Goal: Task Accomplishment & Management: Manage account settings

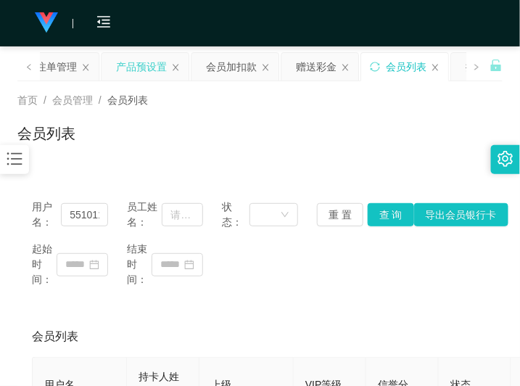
click at [149, 67] on div "产品预设置" at bounding box center [141, 67] width 51 height 28
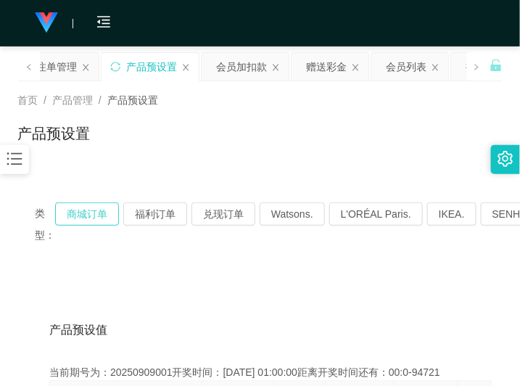
click at [93, 216] on button "商城订单" at bounding box center [87, 213] width 64 height 23
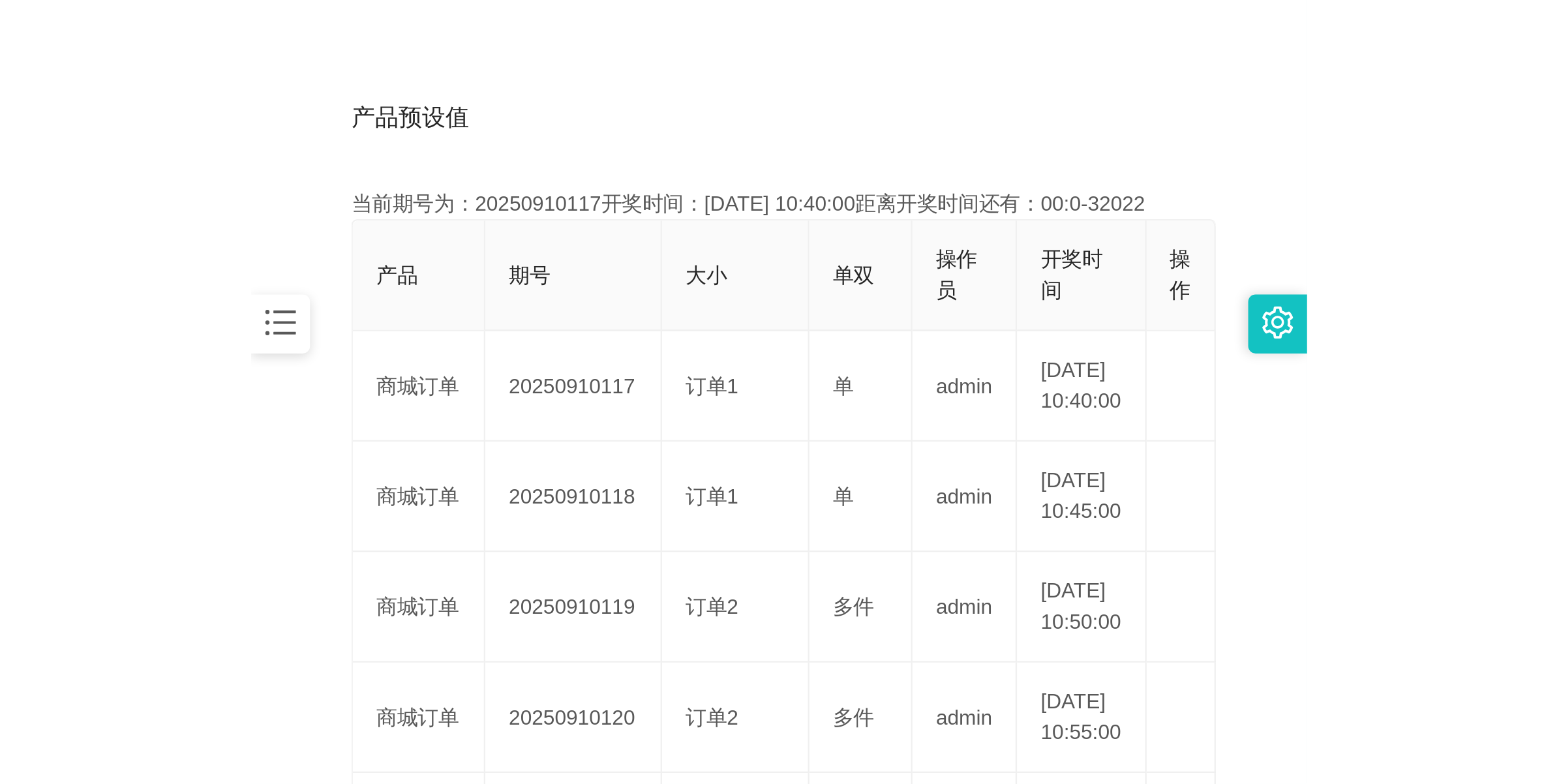
scroll to position [326, 0]
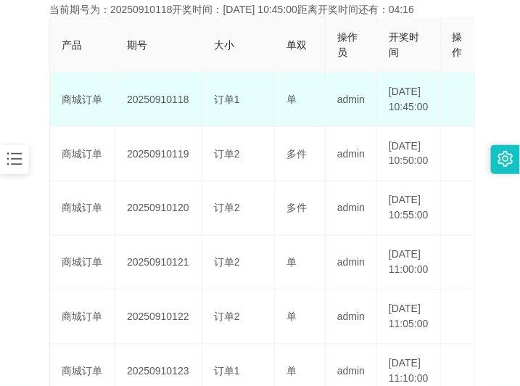
click at [163, 109] on td "20250910118" at bounding box center [158, 99] width 87 height 54
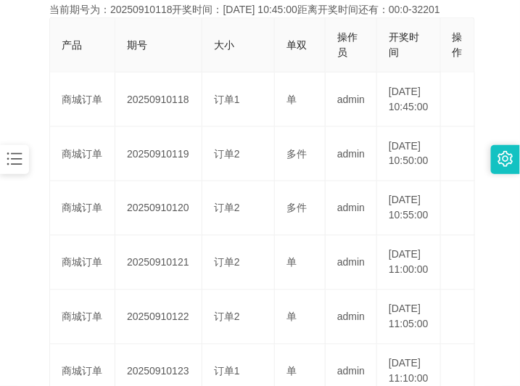
copy td "20250910118"
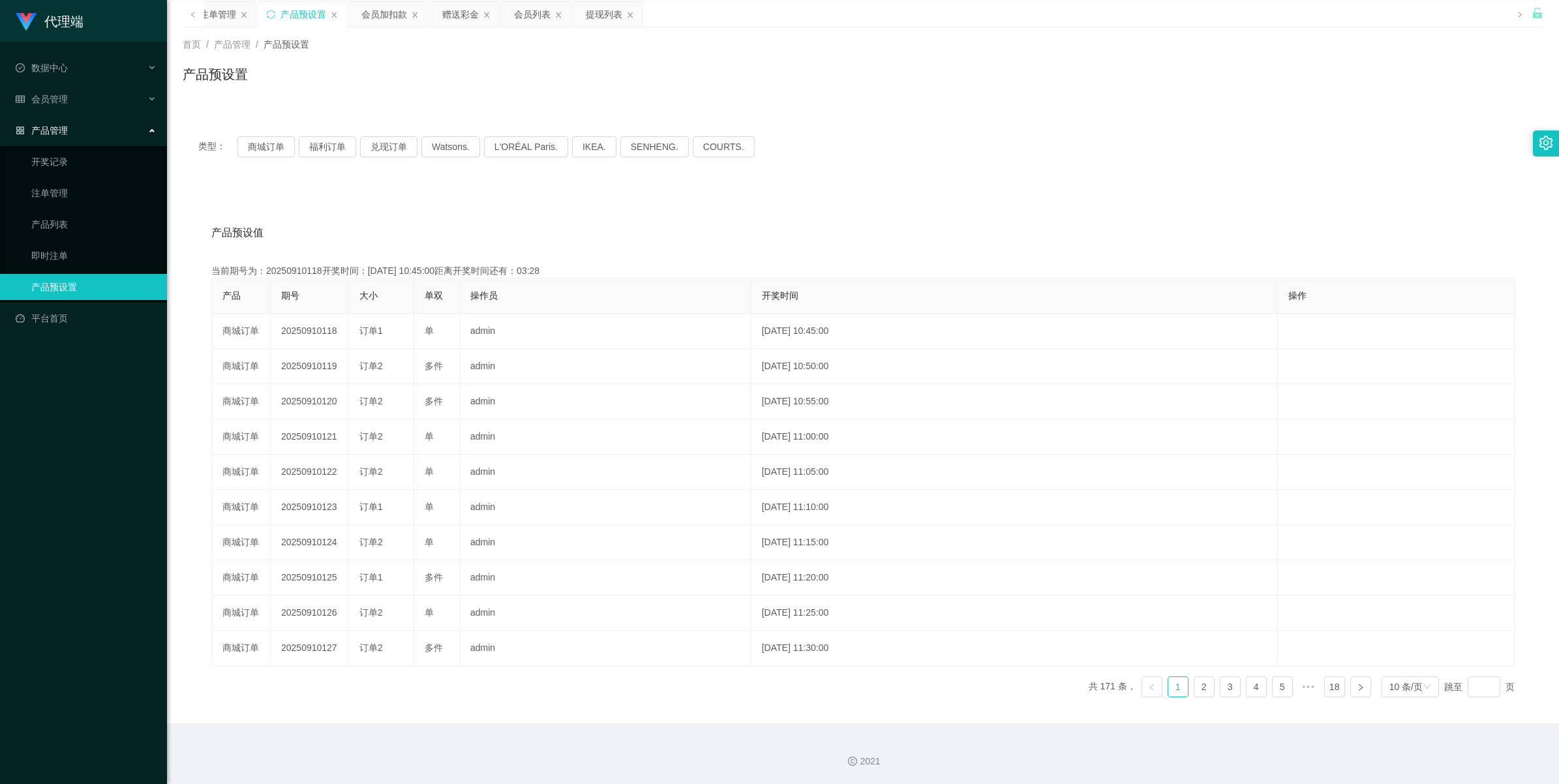
scroll to position [47, 0]
click at [275, 14] on div "注单管理" at bounding box center [286, 14] width 37 height 25
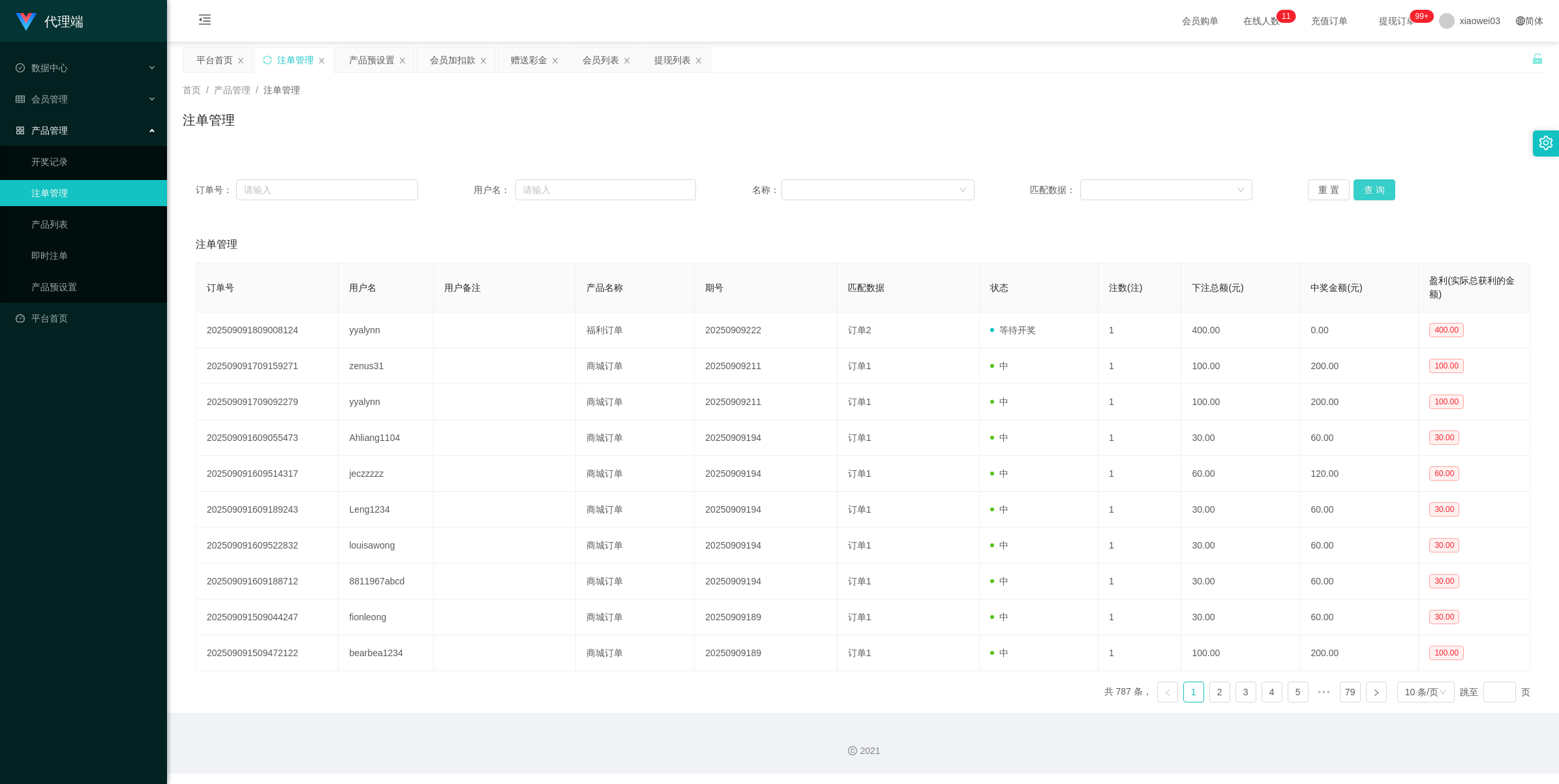
click at [467, 188] on button "查 询" at bounding box center [1374, 189] width 41 height 21
click at [467, 189] on button "查 询" at bounding box center [1374, 189] width 41 height 21
click at [467, 63] on div "提现列表" at bounding box center [672, 60] width 37 height 25
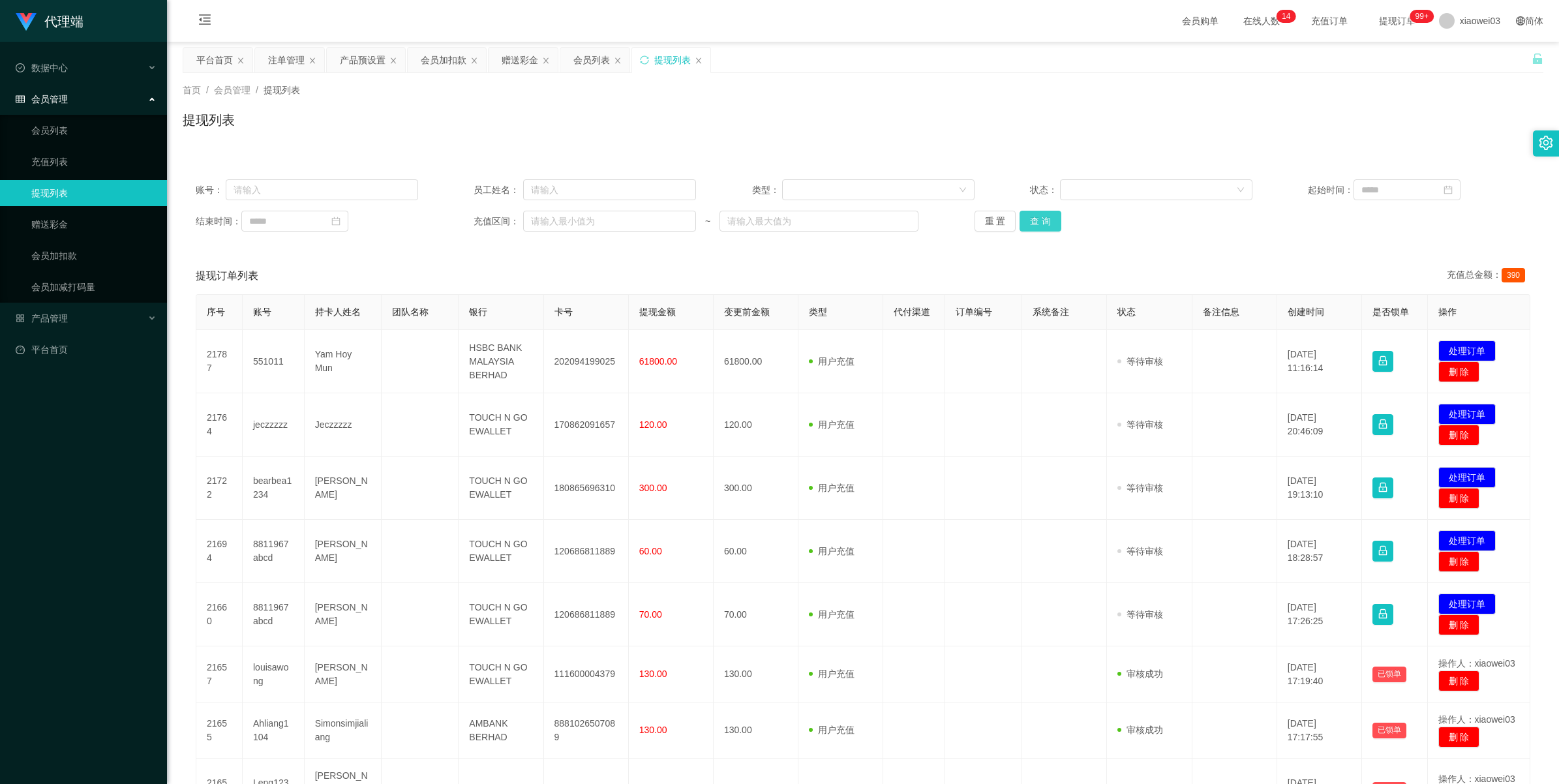
click at [467, 229] on button "查 询" at bounding box center [1041, 221] width 41 height 21
click at [467, 230] on button "查 询" at bounding box center [1041, 221] width 41 height 21
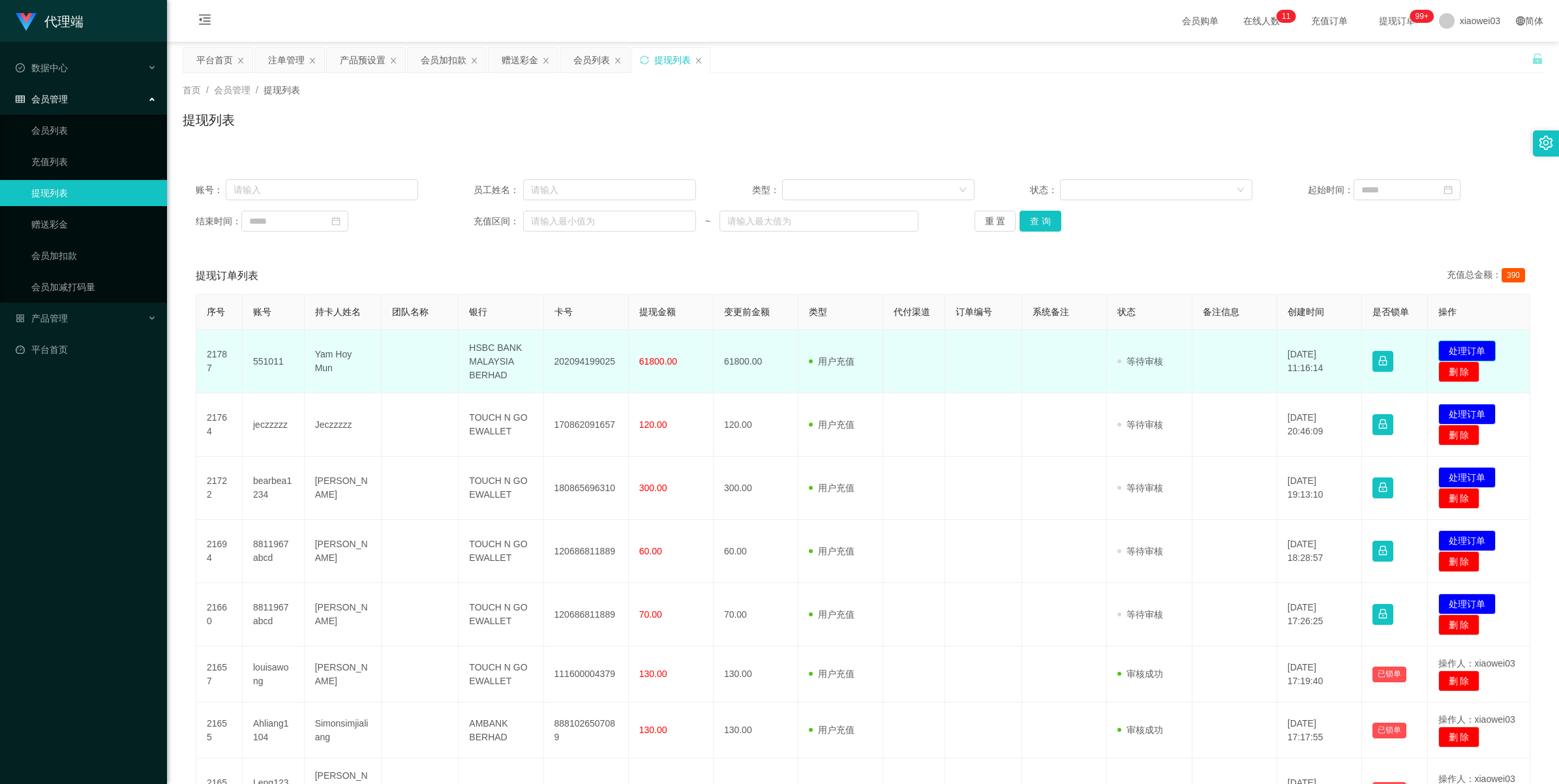
click at [467, 347] on button "处理订单" at bounding box center [1467, 350] width 58 height 21
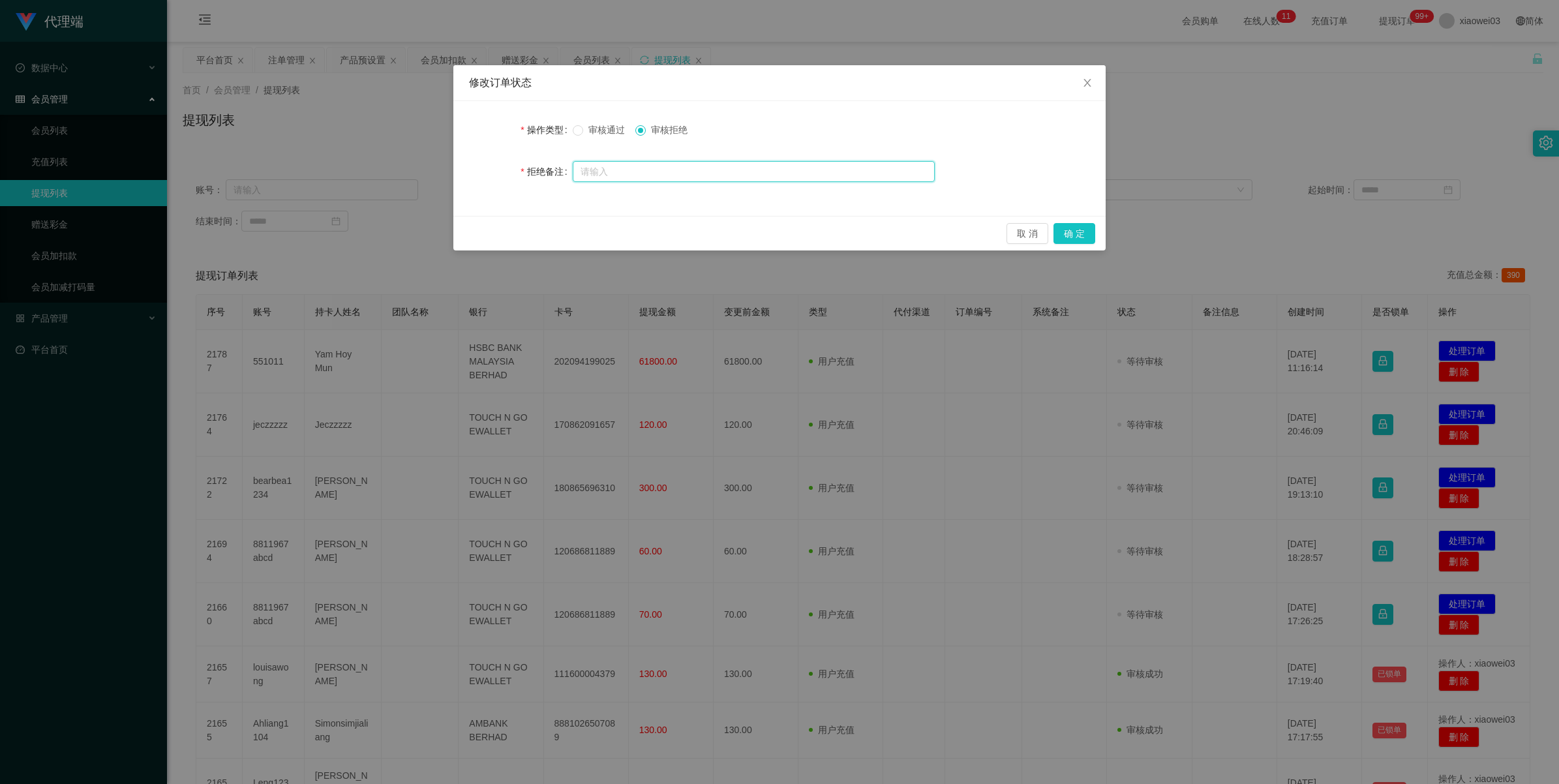
click at [467, 173] on input "text" at bounding box center [753, 171] width 362 height 21
paste input "尊敬的用户： 经系统核实，您本次的提现操作未按照规定录入，备注详情不明确，导致出款流程 视为无效。 为保障您的资金权益，请您立即按照以下步骤处理： 资金处理方…"
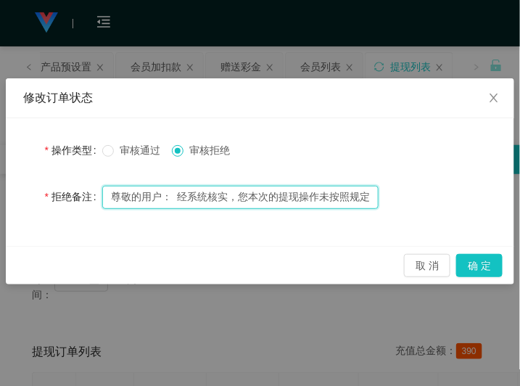
type input "尊敬的用户： 经系统核实，您本次的提现操作未按照规定录入，备注详情不明确，导致出款流程 视为无效。 为保障您的资金权益，请您立即按照以下步骤处理： 资金处理方…"
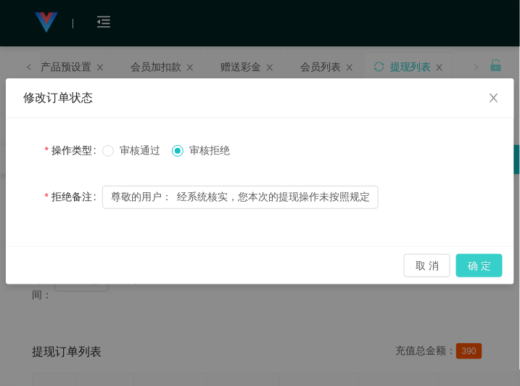
click at [481, 265] on button "确 定" at bounding box center [479, 265] width 46 height 23
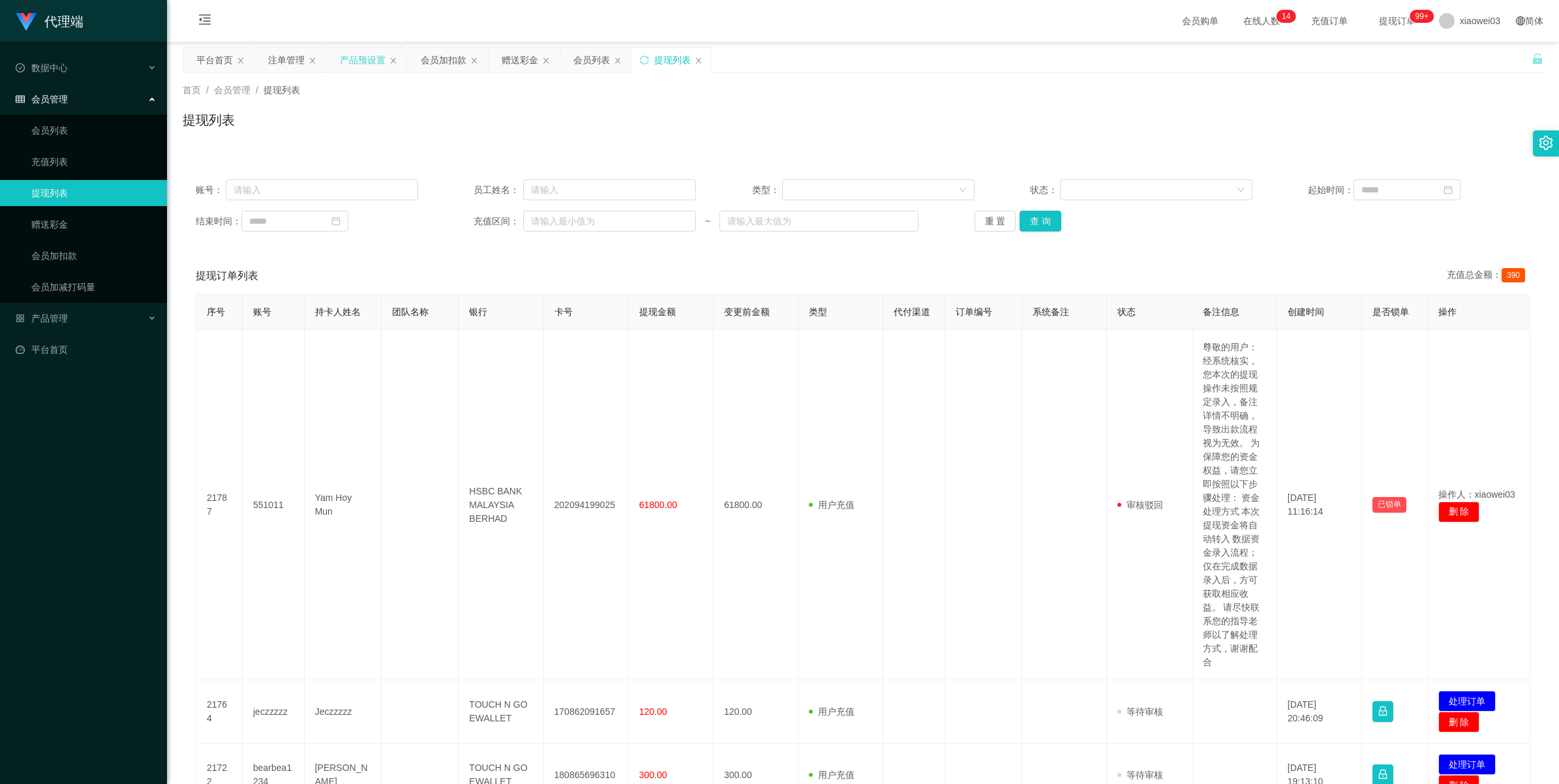
click at [364, 62] on div "产品预设置" at bounding box center [363, 60] width 46 height 25
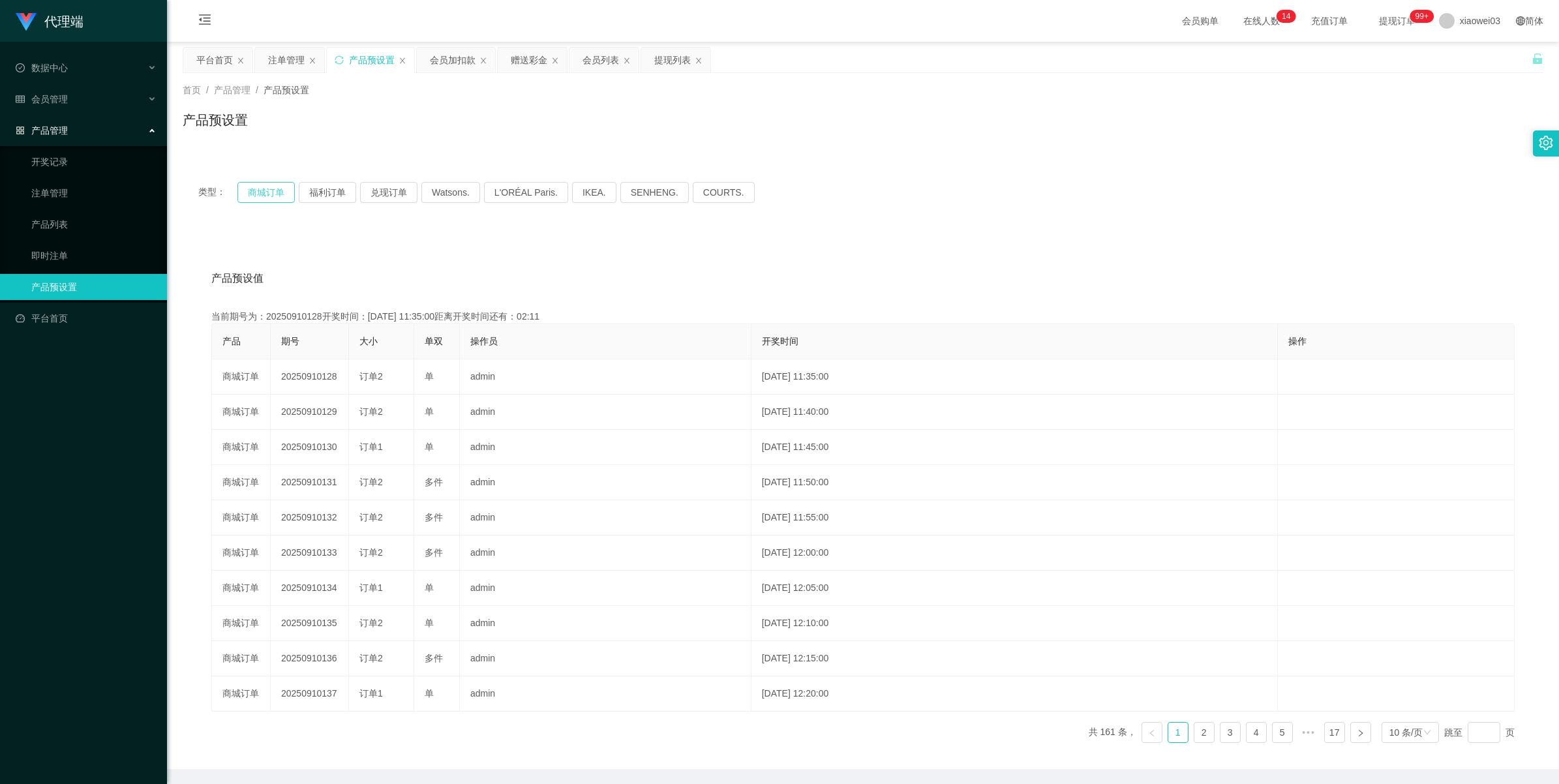
click at [274, 194] on button "商城订单" at bounding box center [266, 192] width 58 height 21
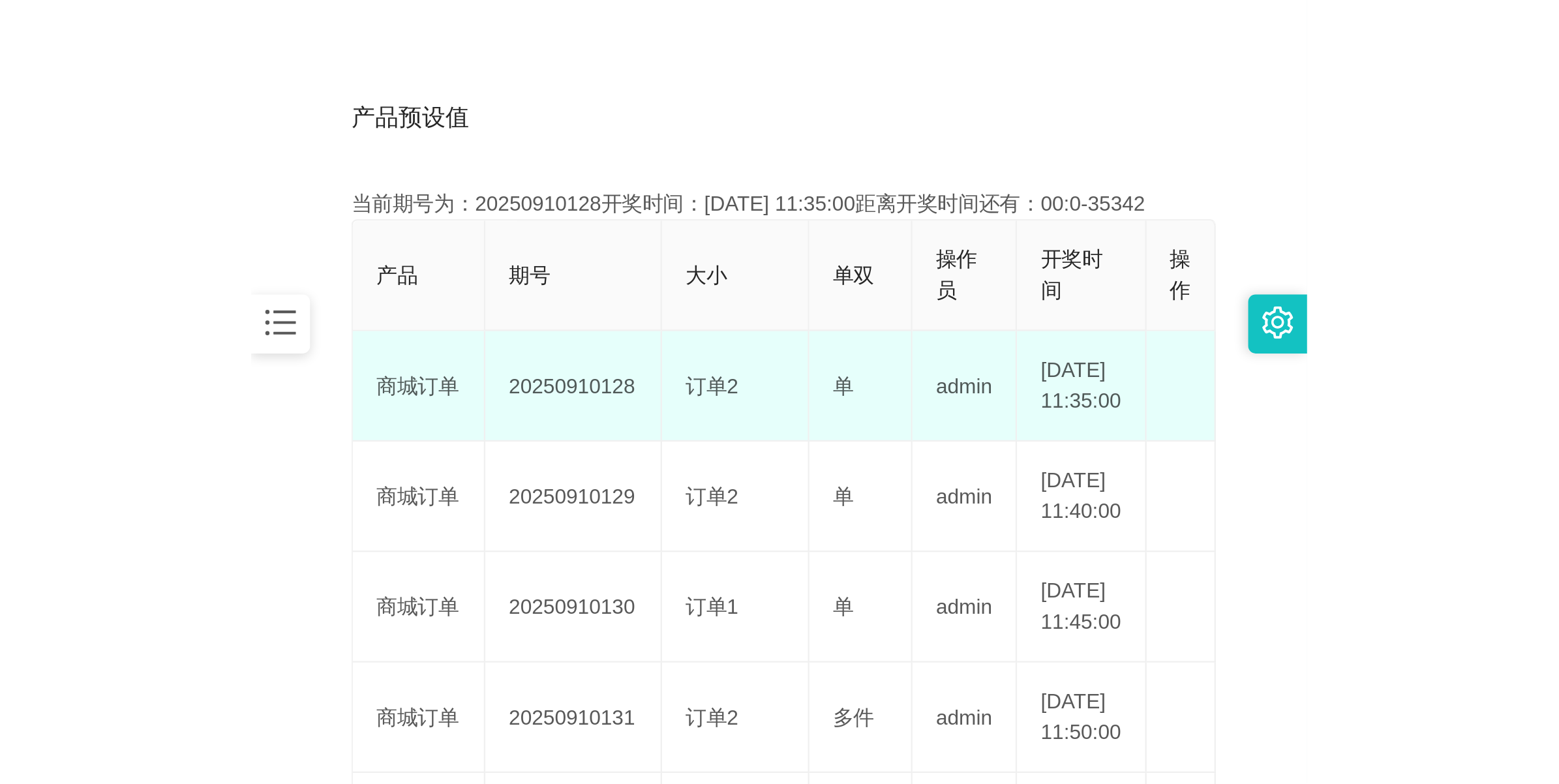
scroll to position [326, 0]
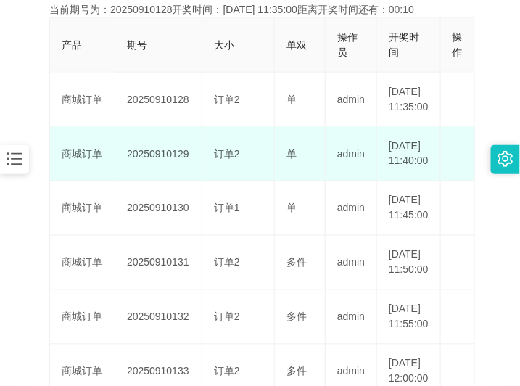
click at [159, 175] on td "20250910129" at bounding box center [158, 154] width 87 height 54
copy td "20250910129"
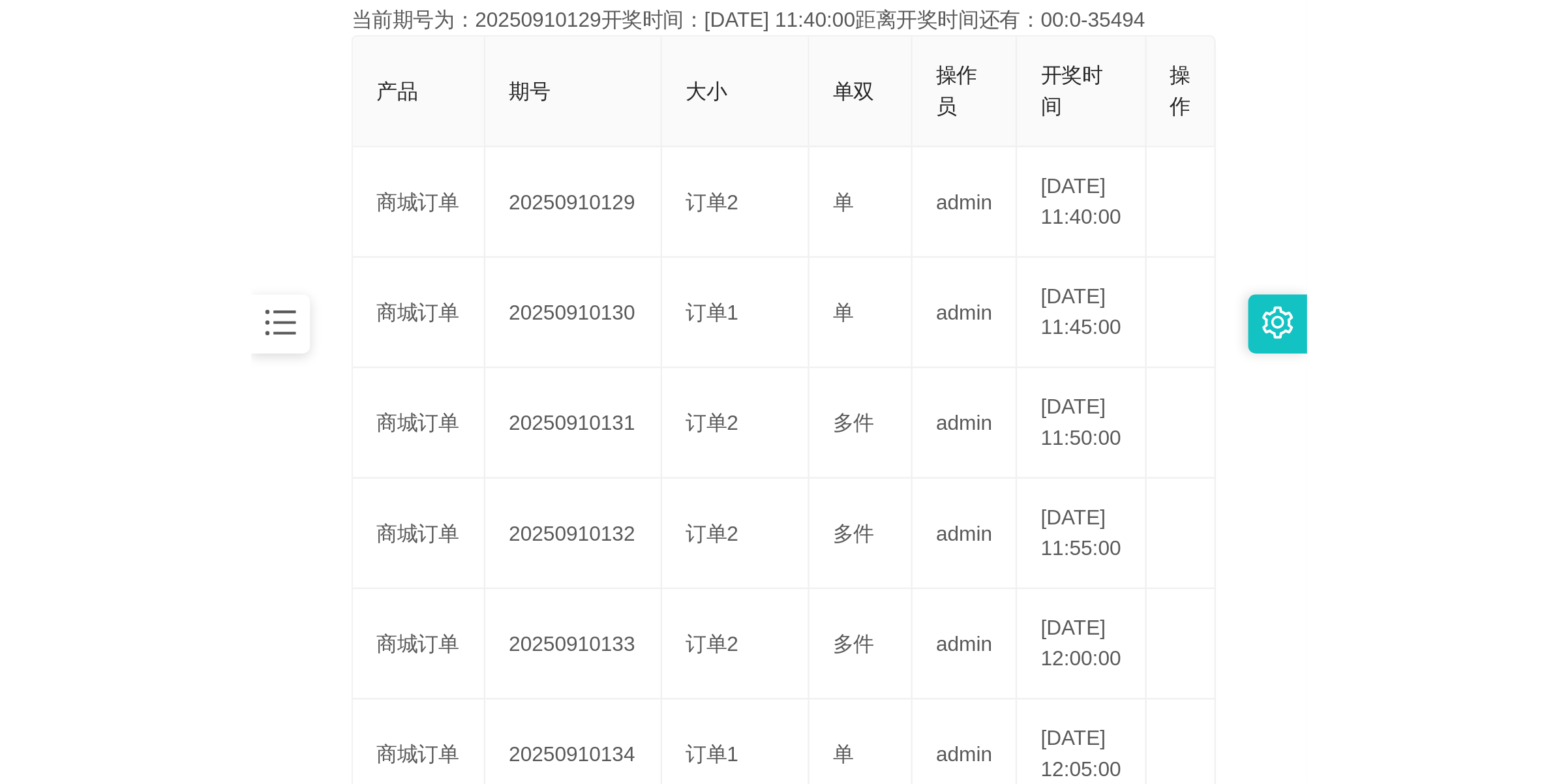
scroll to position [47, 0]
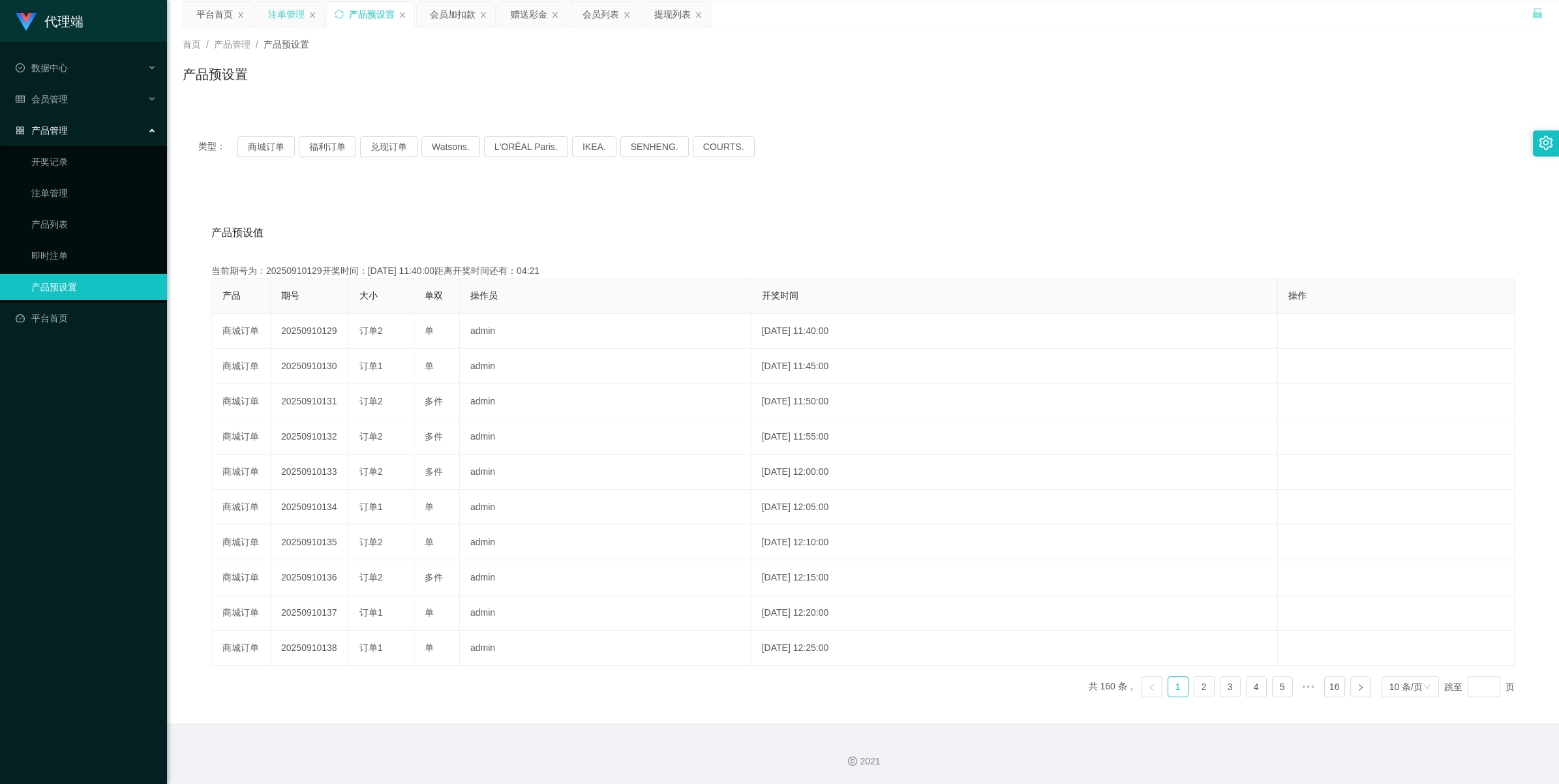
click at [294, 18] on div "注单管理" at bounding box center [286, 14] width 37 height 25
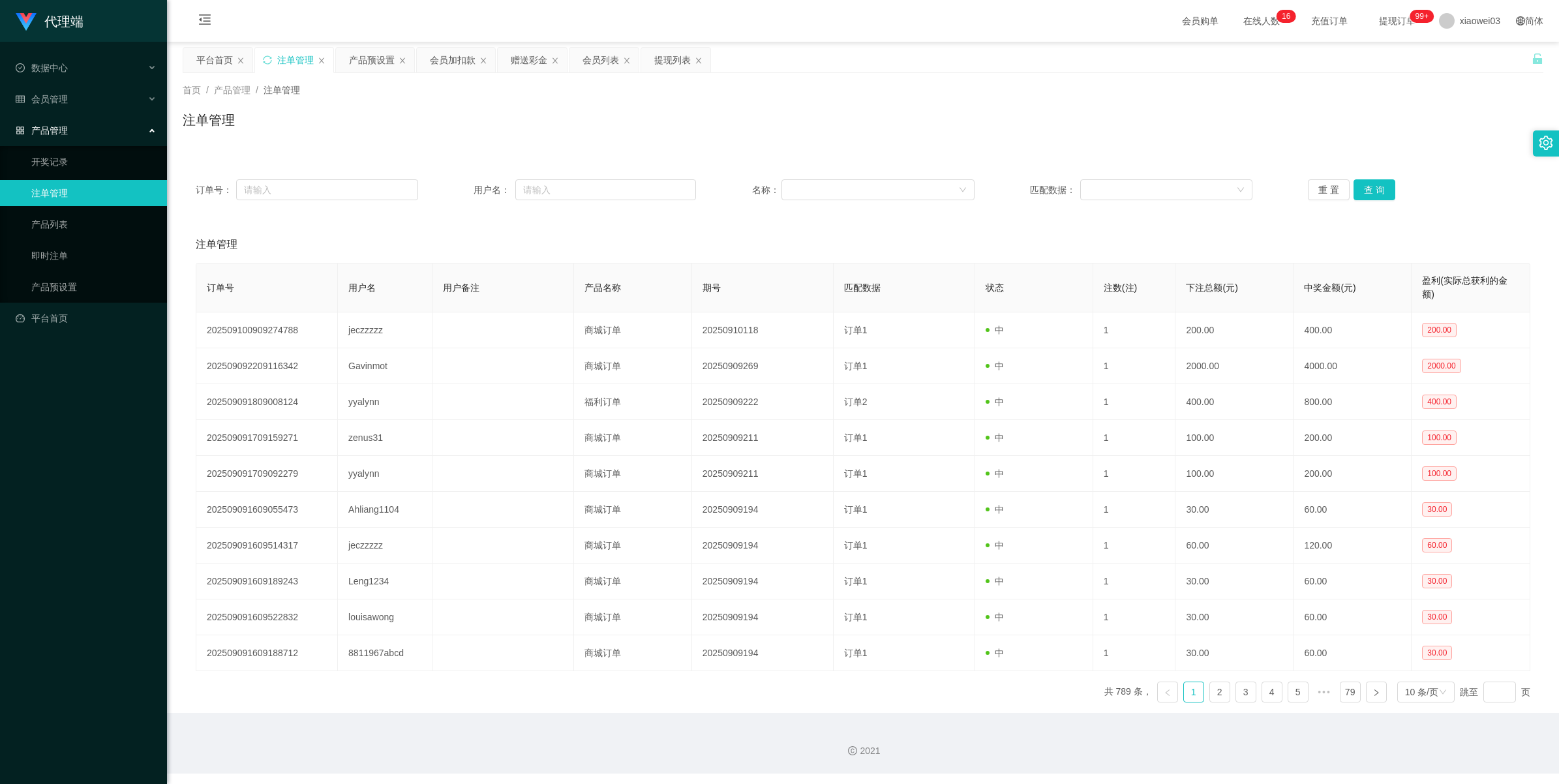
click at [467, 178] on div "订单号： 用户名： 名称： 匹配数据： 重 置 查 询" at bounding box center [863, 190] width 1361 height 47
click at [467, 187] on button "查 询" at bounding box center [1374, 189] width 41 height 21
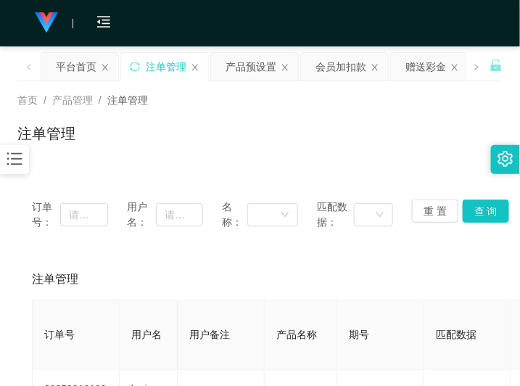
click at [117, 269] on div "注单管理" at bounding box center [260, 279] width 456 height 41
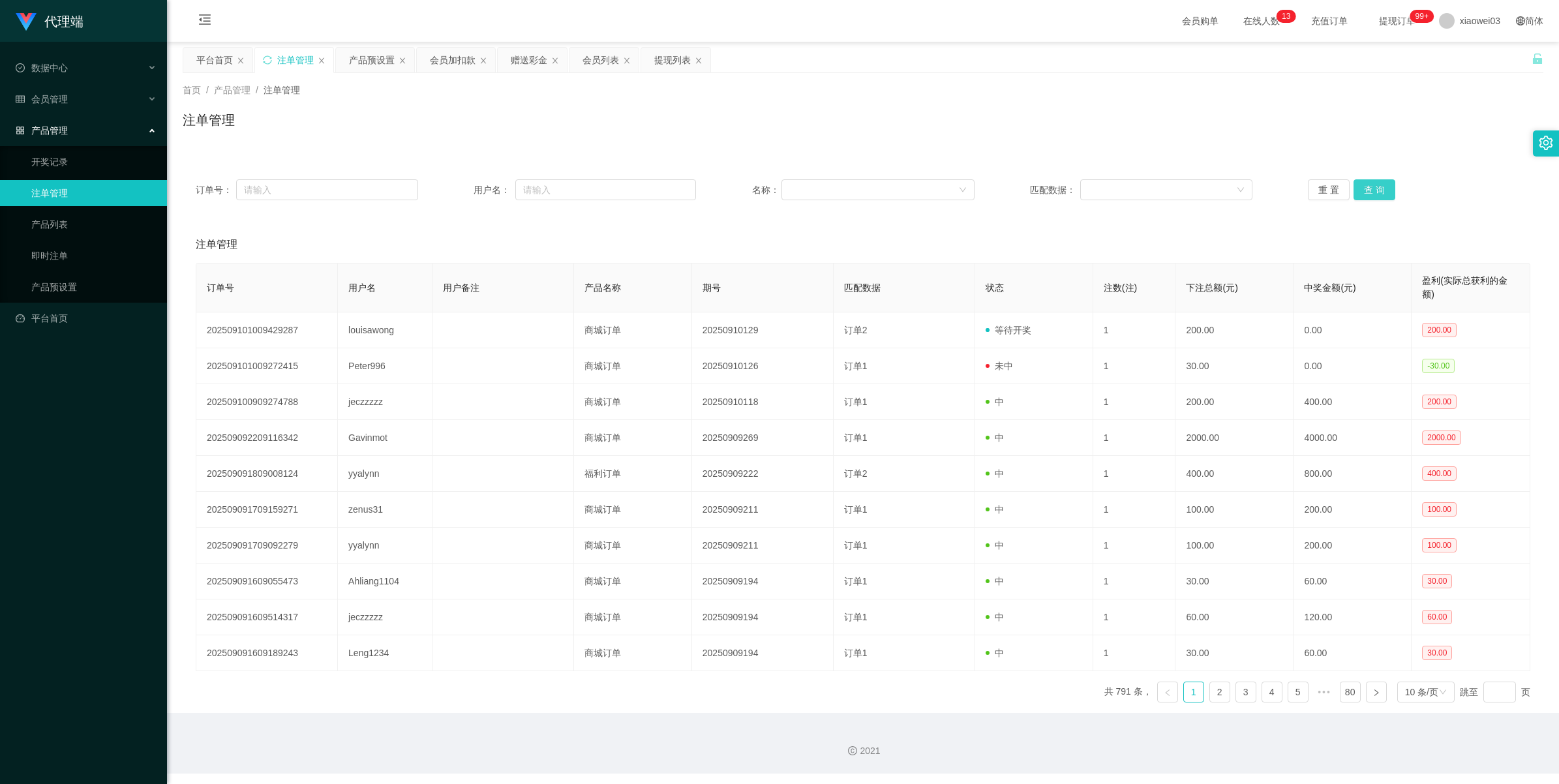
click at [467, 194] on button "查 询" at bounding box center [1374, 189] width 41 height 21
click at [467, 67] on div "提现列表" at bounding box center [672, 60] width 37 height 25
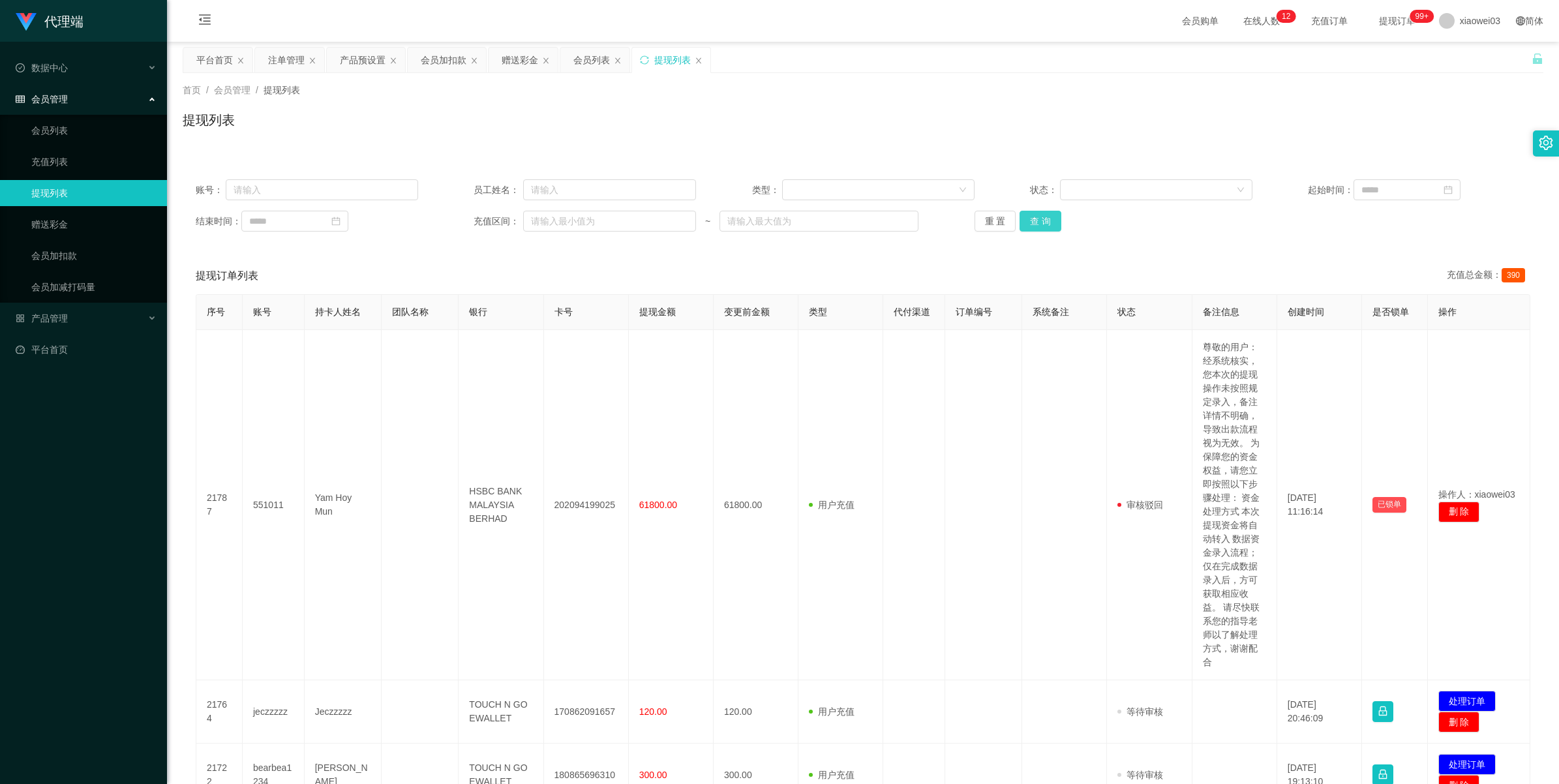
click at [467, 216] on button "查 询" at bounding box center [1041, 221] width 41 height 21
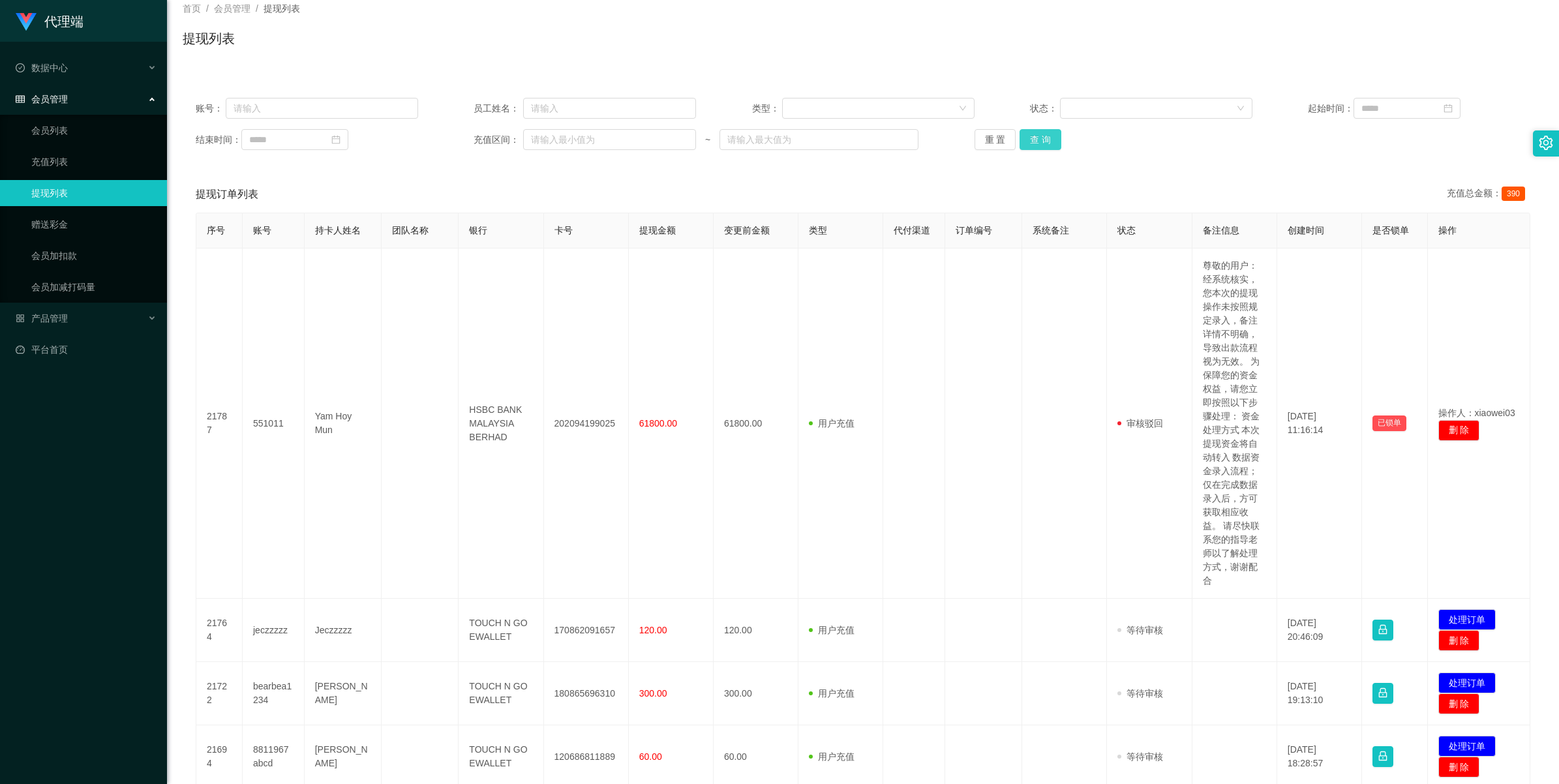
click at [467, 140] on button "查 询" at bounding box center [1041, 140] width 41 height 21
click at [467, 142] on button "重 置" at bounding box center [996, 140] width 41 height 21
click at [467, 144] on button "查 询" at bounding box center [1041, 140] width 41 height 21
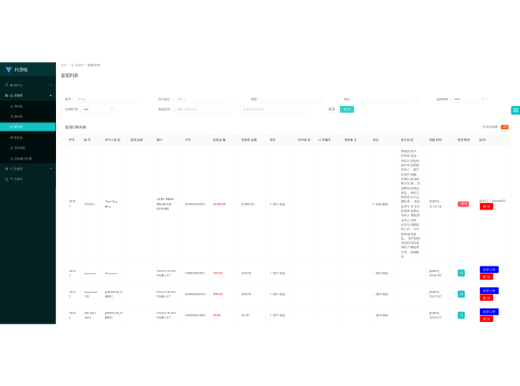
scroll to position [0, 0]
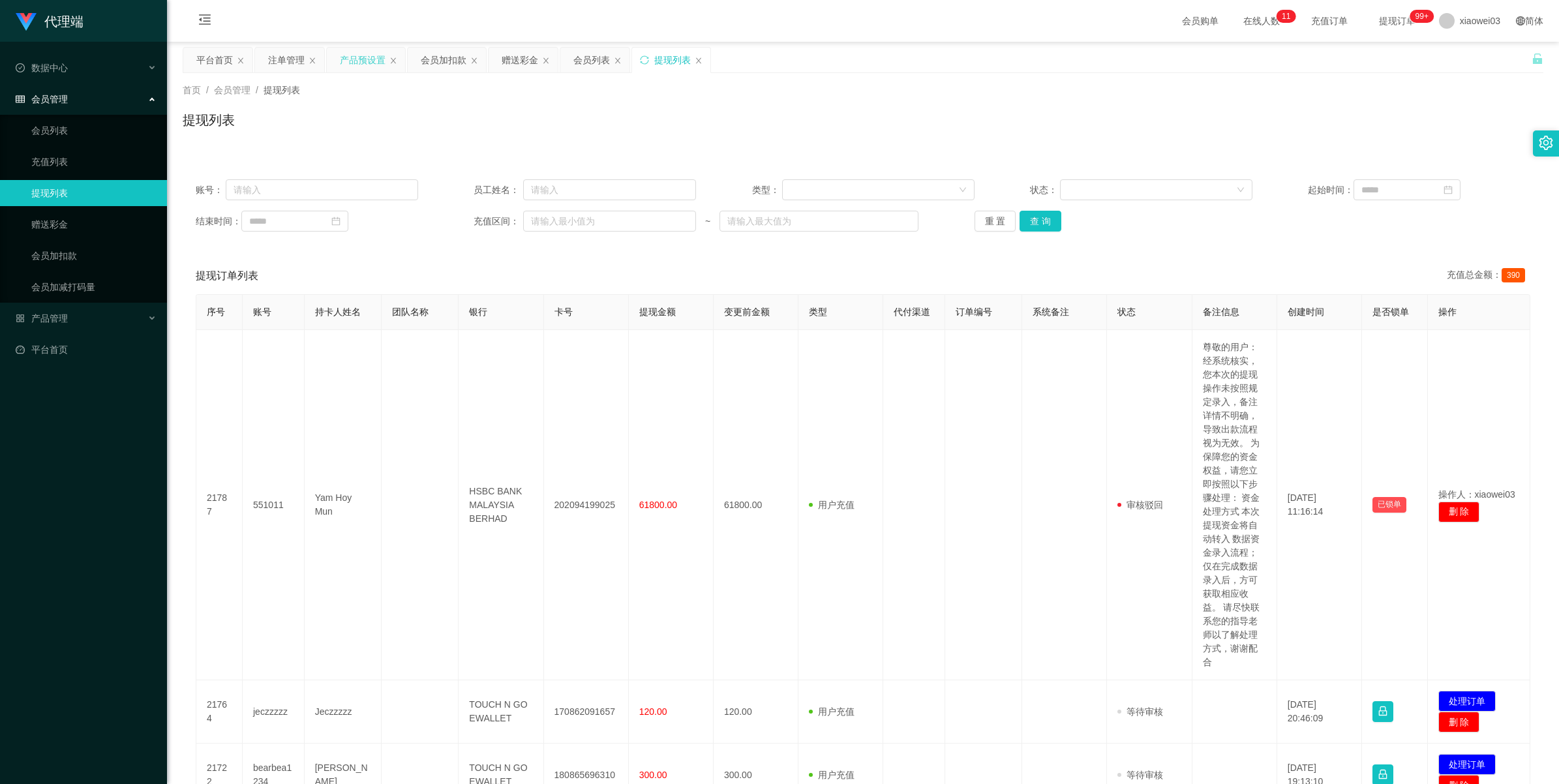
click at [363, 63] on div "产品预设置" at bounding box center [363, 60] width 46 height 25
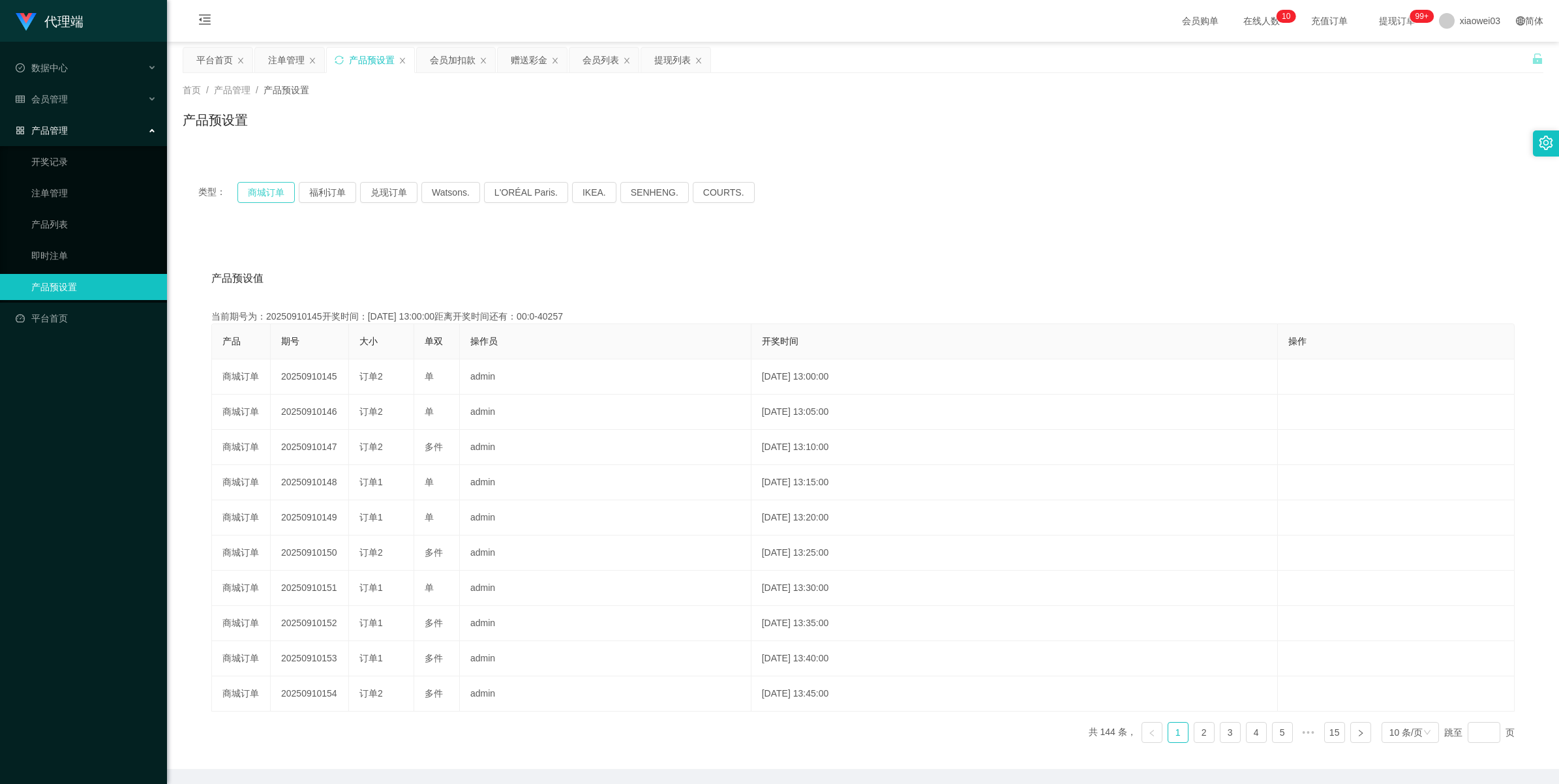
click at [265, 200] on button "商城订单" at bounding box center [266, 192] width 58 height 21
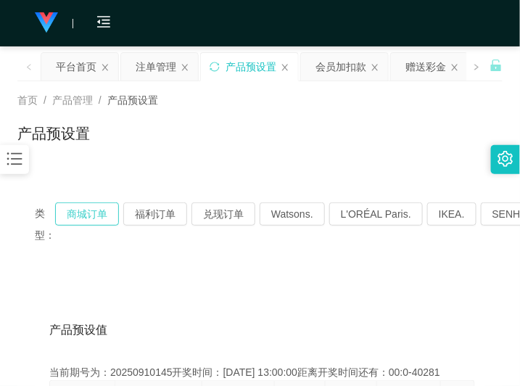
click at [96, 215] on button "商城订单" at bounding box center [87, 213] width 64 height 23
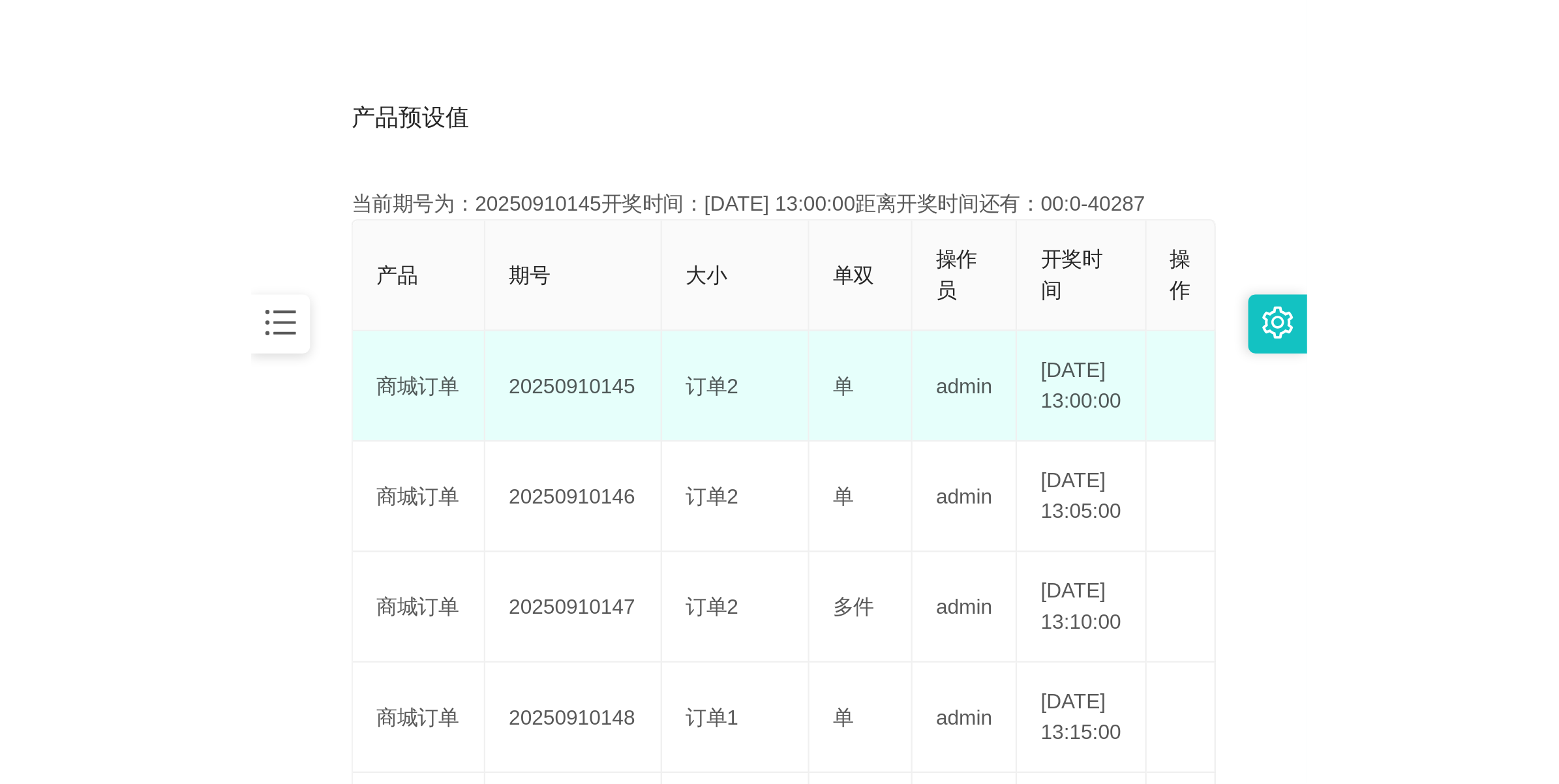
scroll to position [47, 0]
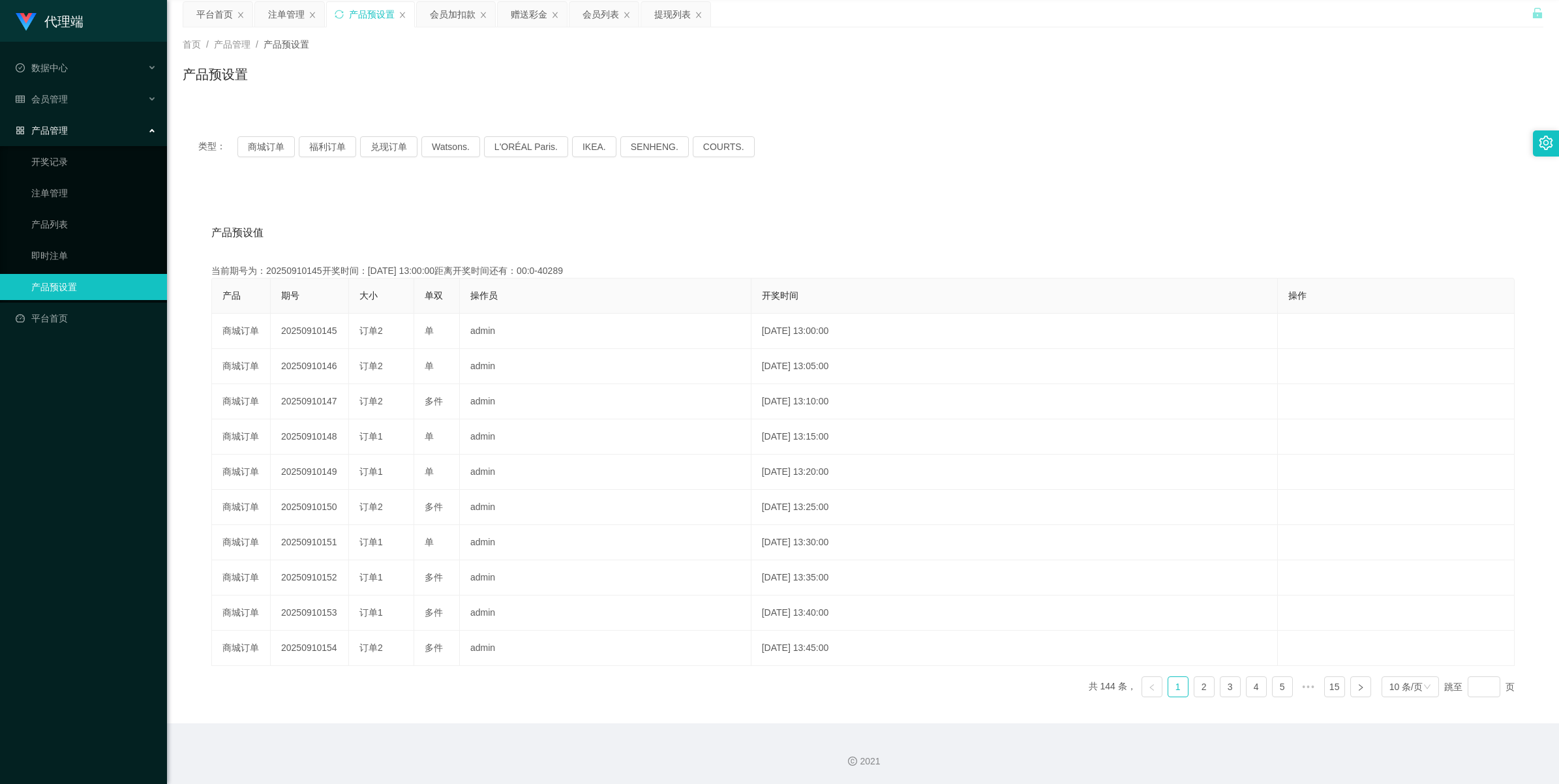
click at [467, 222] on div "产品预设值 添加期号" at bounding box center [863, 232] width 1303 height 37
click at [313, 141] on button "福利订单" at bounding box center [328, 146] width 58 height 21
type button "k3tbw"
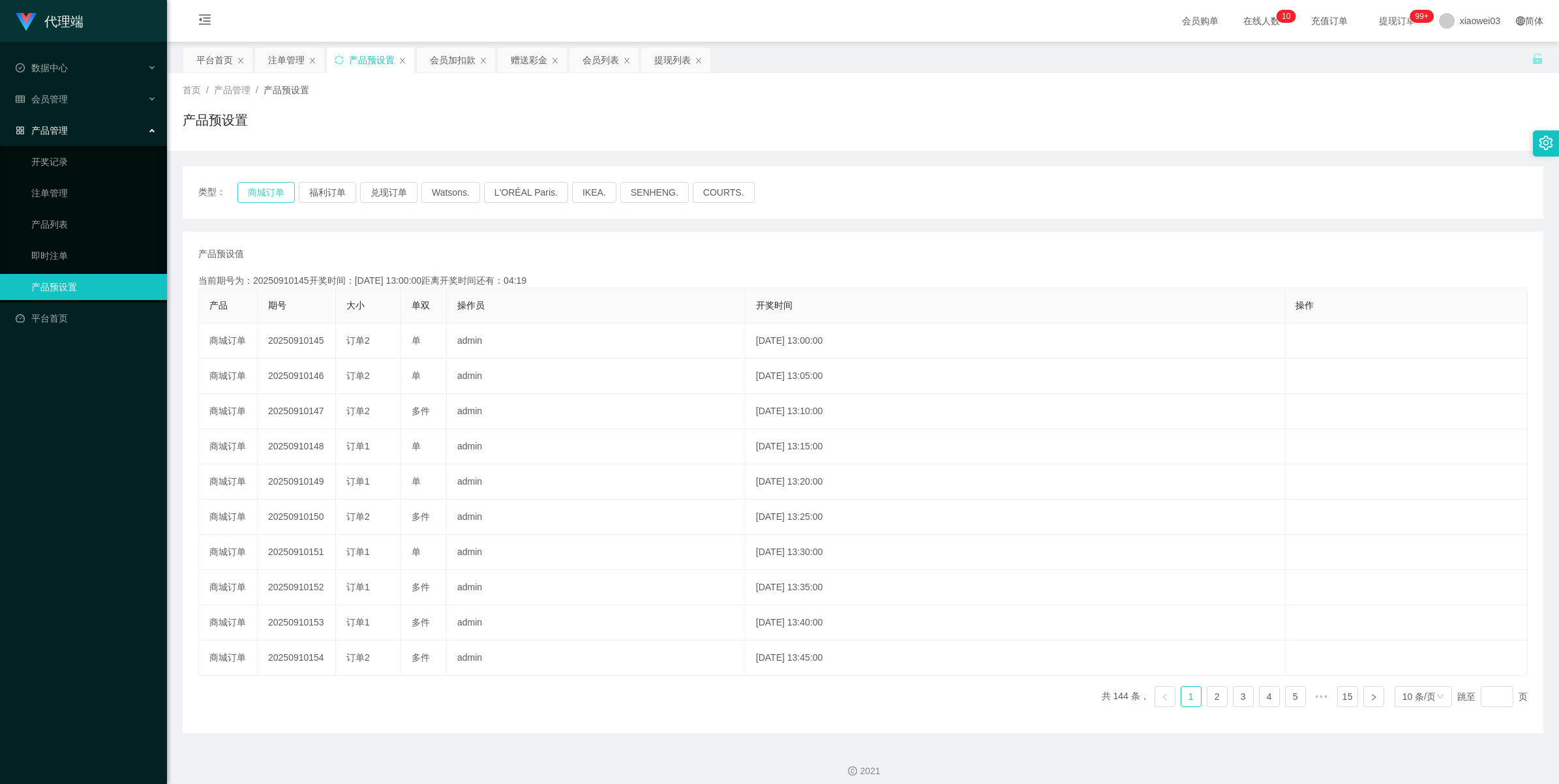
click at [268, 187] on button "商城订单" at bounding box center [266, 192] width 58 height 21
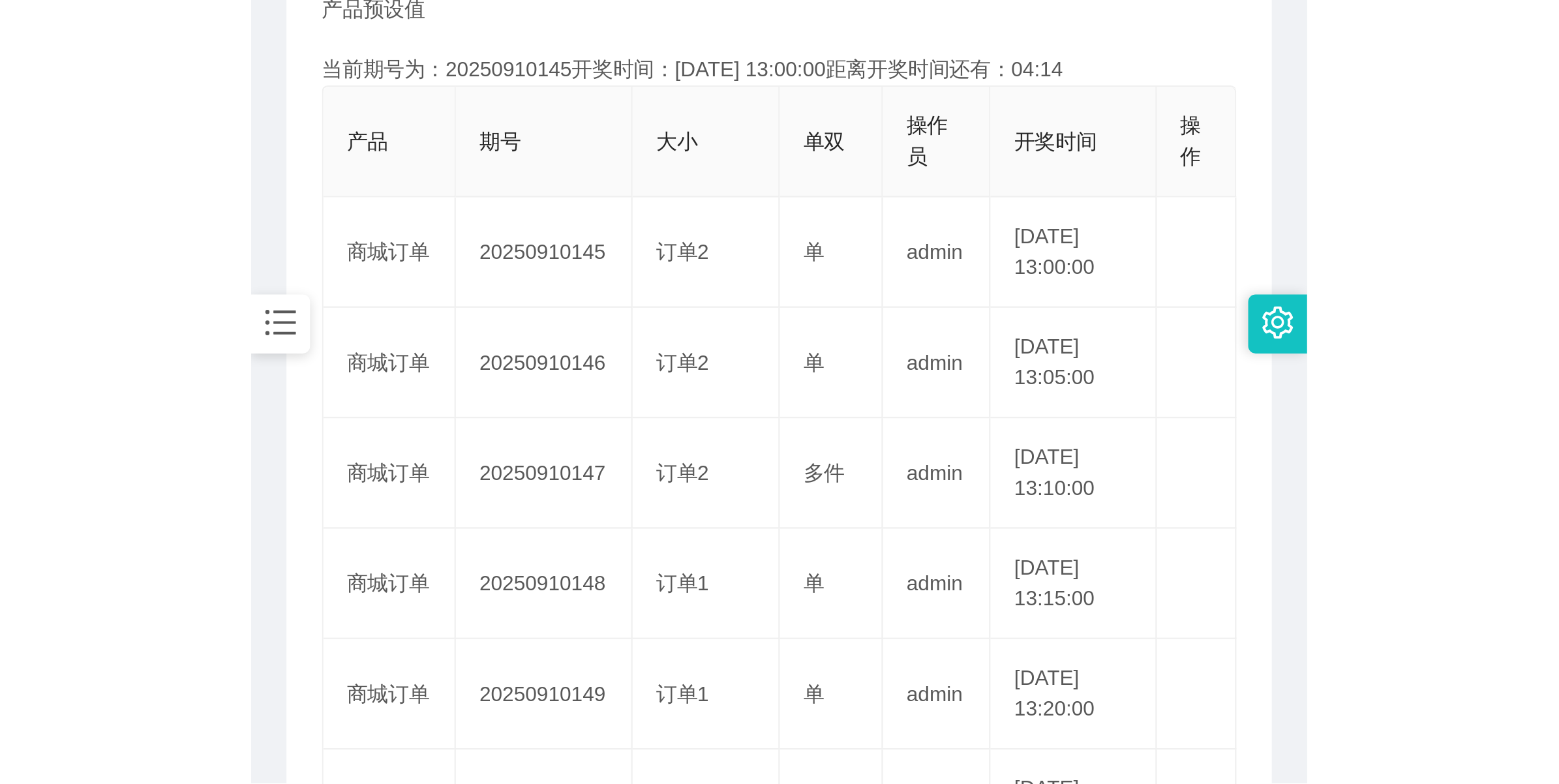
scroll to position [245, 0]
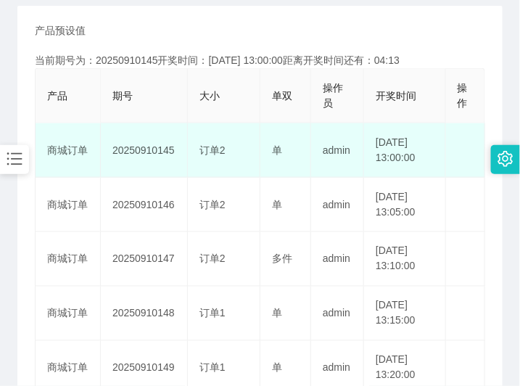
click at [157, 152] on td "20250910145" at bounding box center [144, 150] width 87 height 54
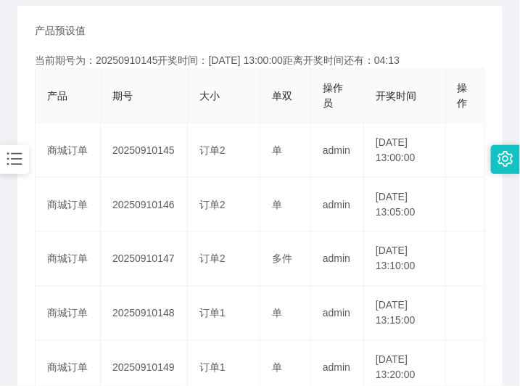
copy td "20250910145"
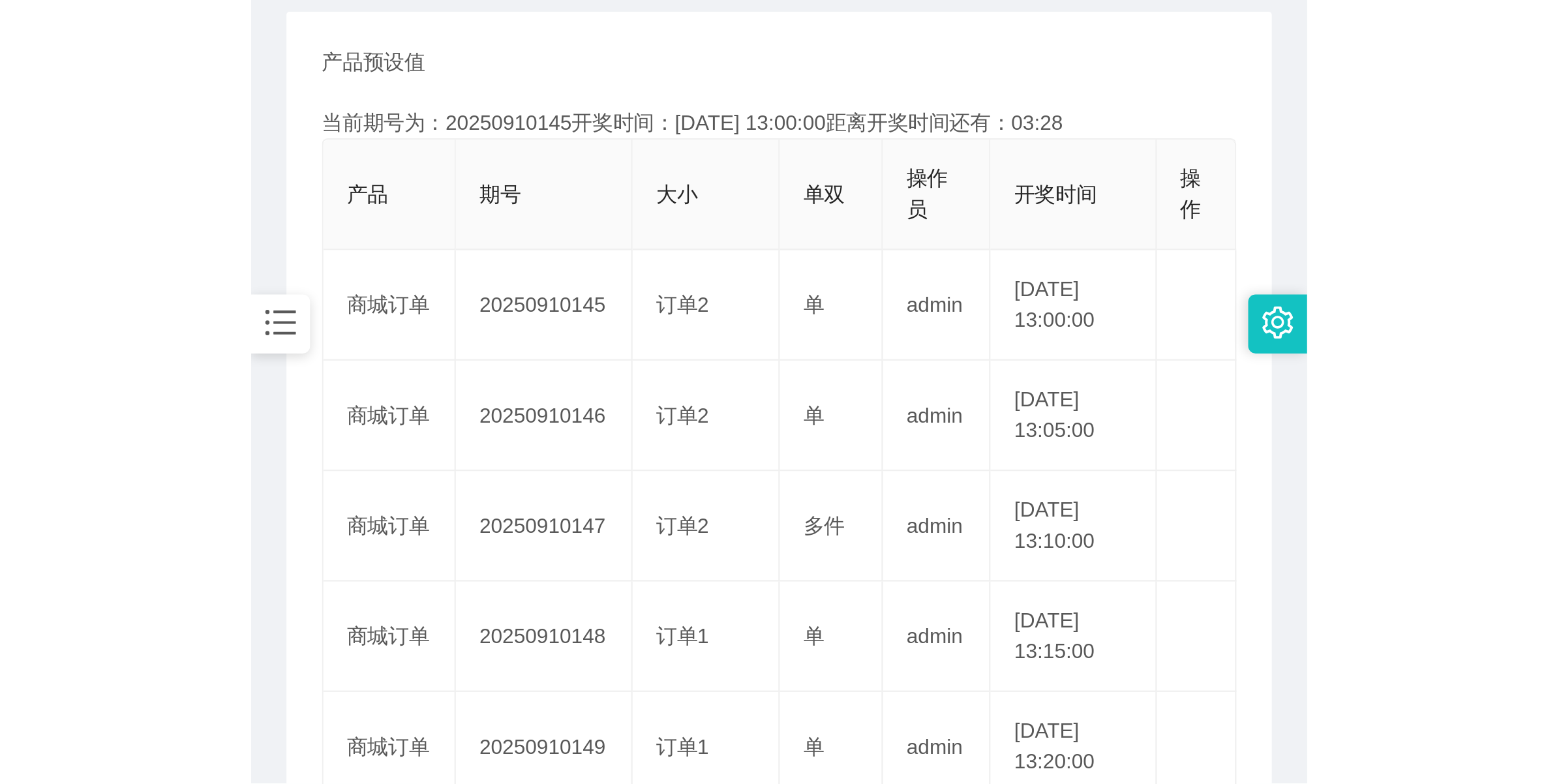
scroll to position [11, 0]
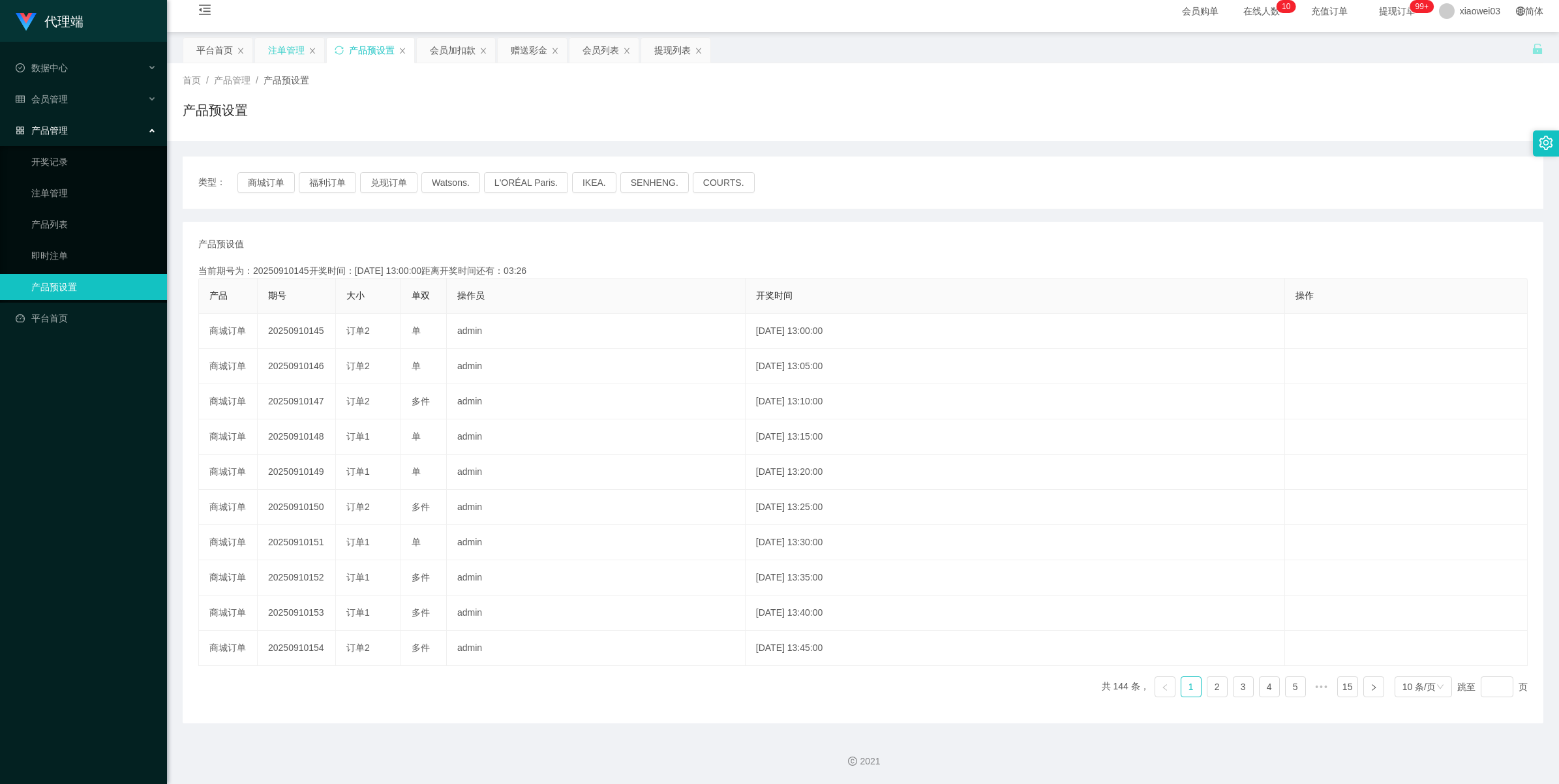
click at [284, 52] on div "注单管理" at bounding box center [286, 50] width 37 height 25
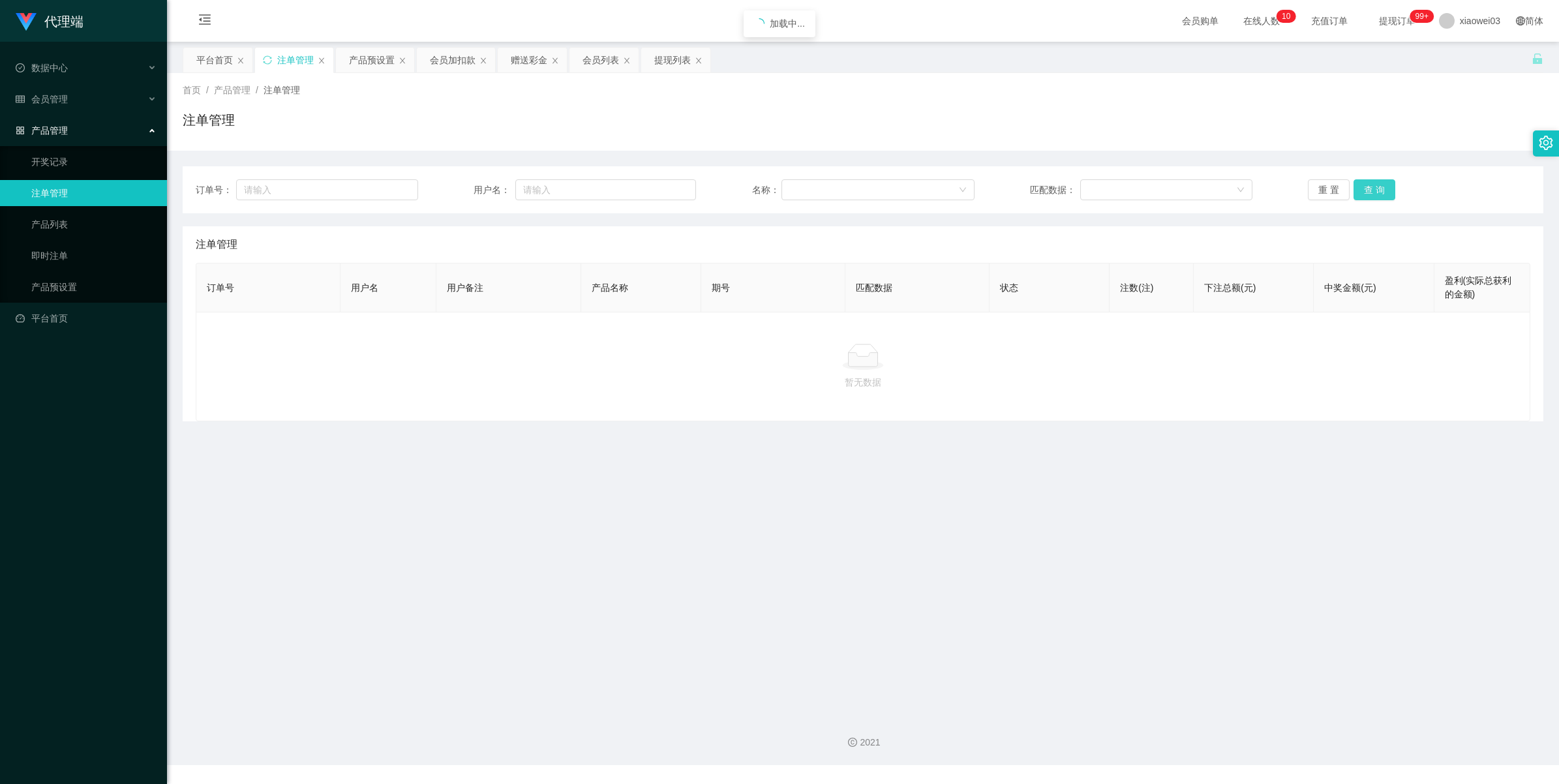
click at [1372, 186] on button "查 询" at bounding box center [1374, 189] width 41 height 21
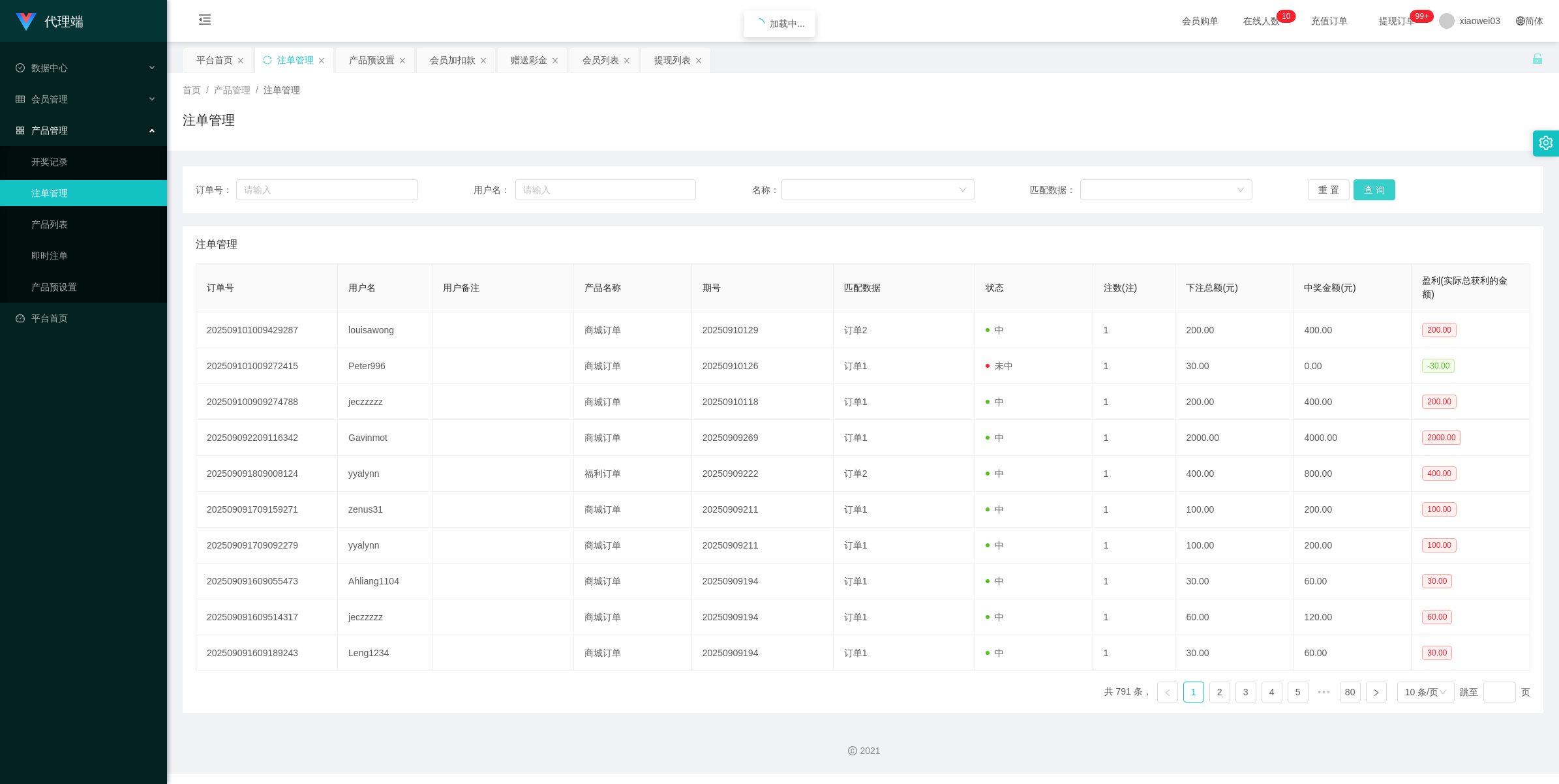
click at [1372, 186] on button "查 询" at bounding box center [1374, 189] width 41 height 21
click at [1374, 193] on button "查 询" at bounding box center [1374, 189] width 41 height 21
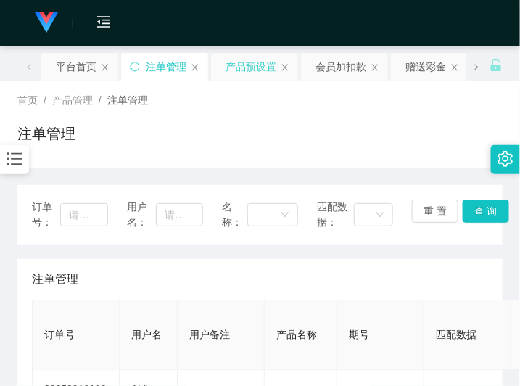
click at [239, 62] on div "产品预设置" at bounding box center [250, 67] width 51 height 28
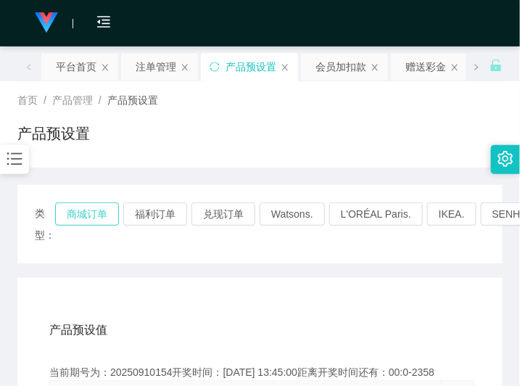
click at [72, 217] on button "商城订单" at bounding box center [87, 213] width 64 height 23
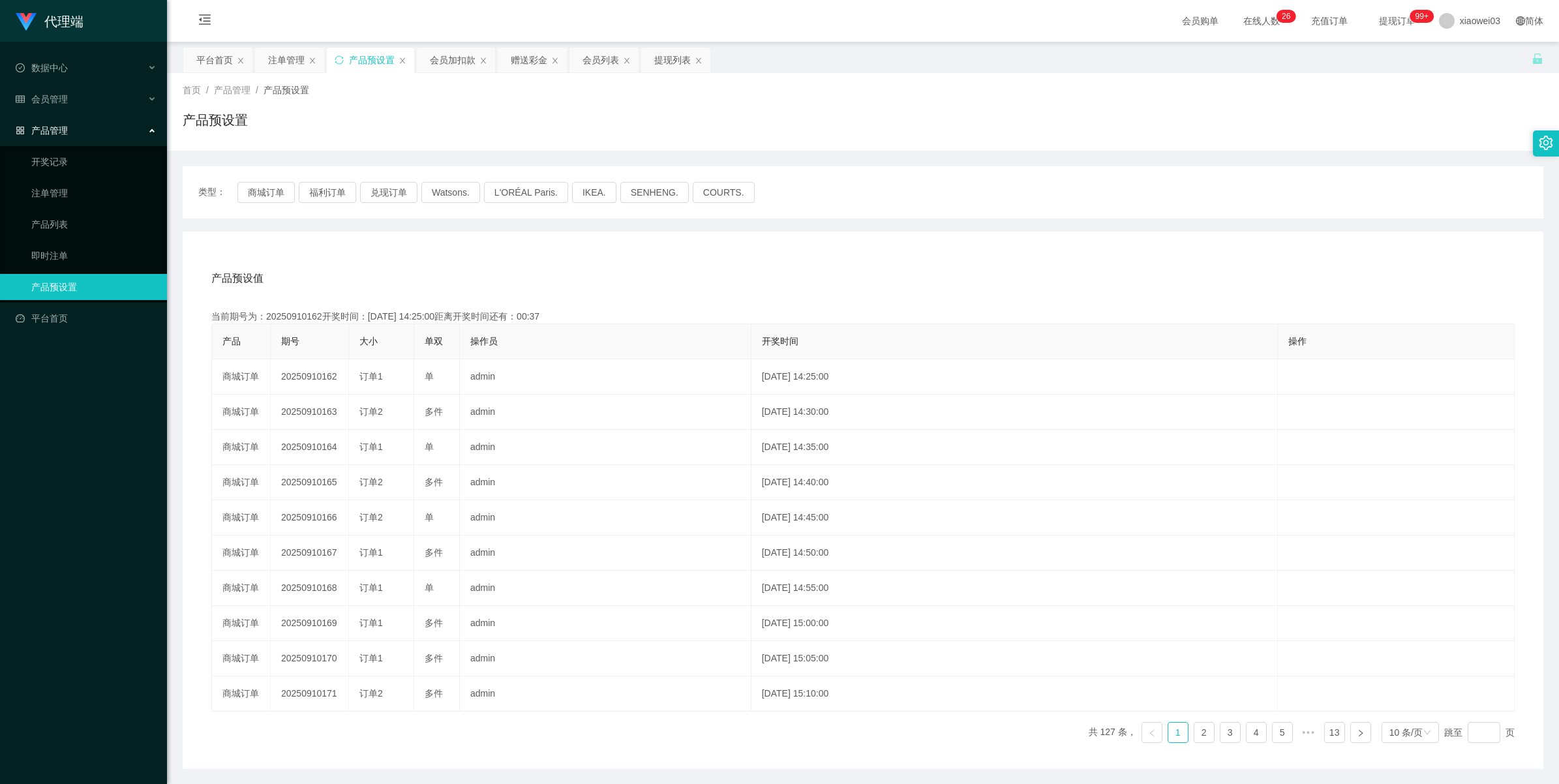
click at [372, 62] on div "产品预设置" at bounding box center [372, 60] width 46 height 25
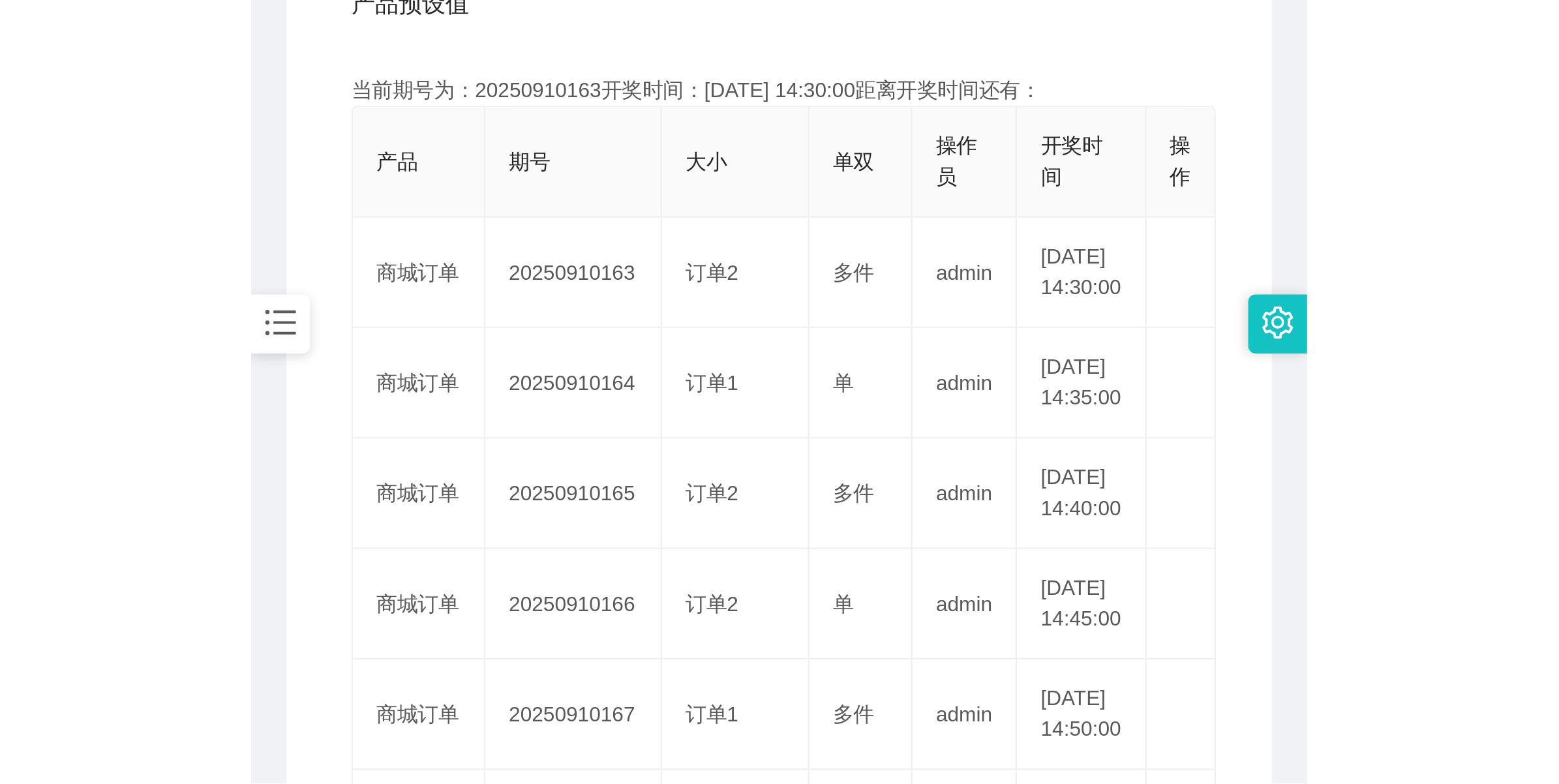
scroll to position [326, 0]
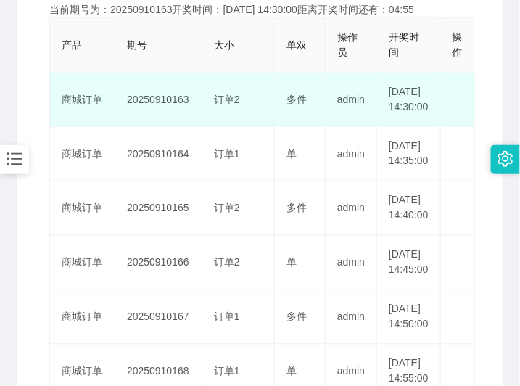
click at [156, 105] on td "20250910163" at bounding box center [158, 99] width 87 height 54
copy td "20250910163"
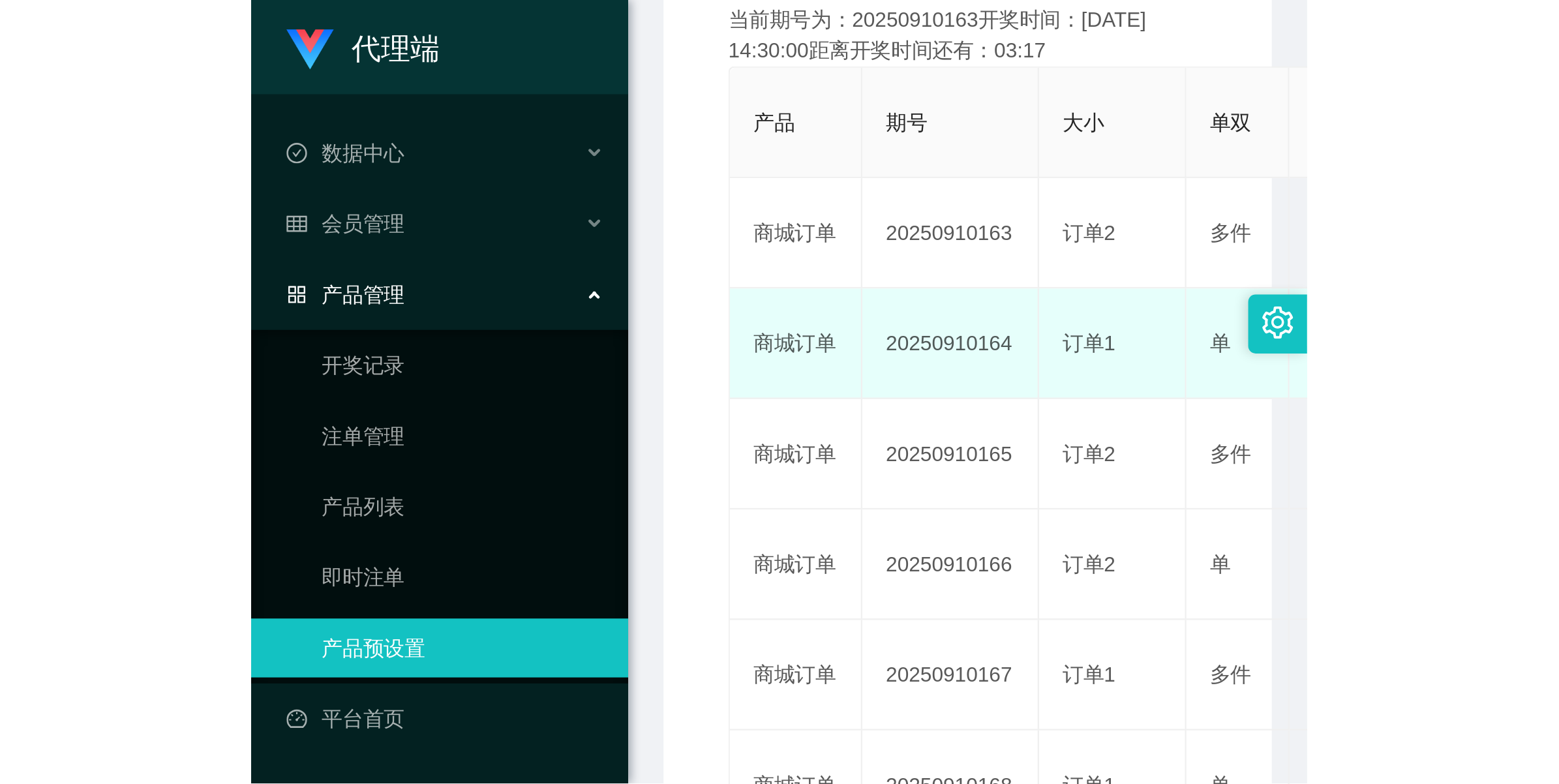
scroll to position [47, 0]
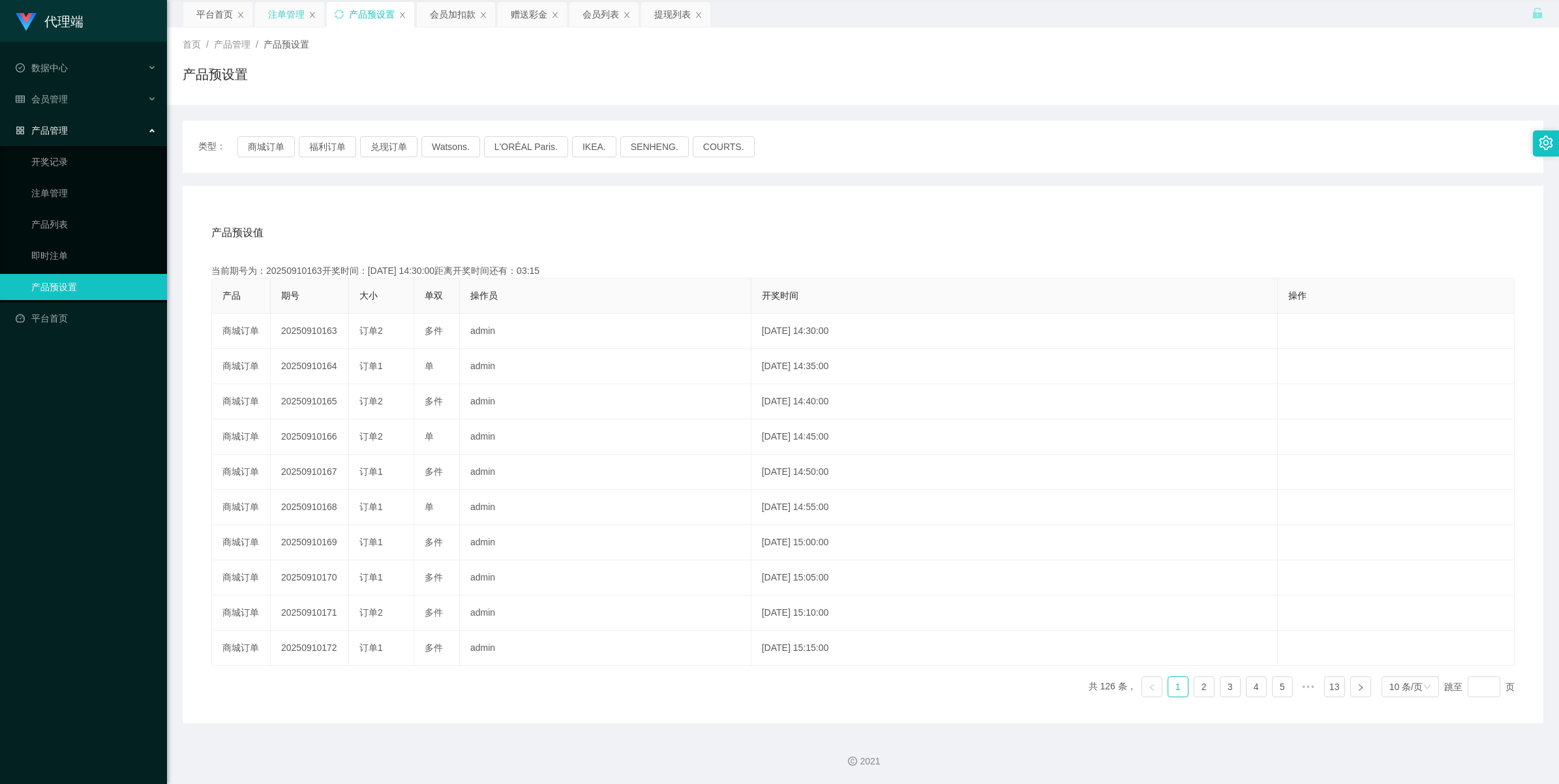
click at [277, 10] on div "注单管理" at bounding box center [286, 14] width 37 height 25
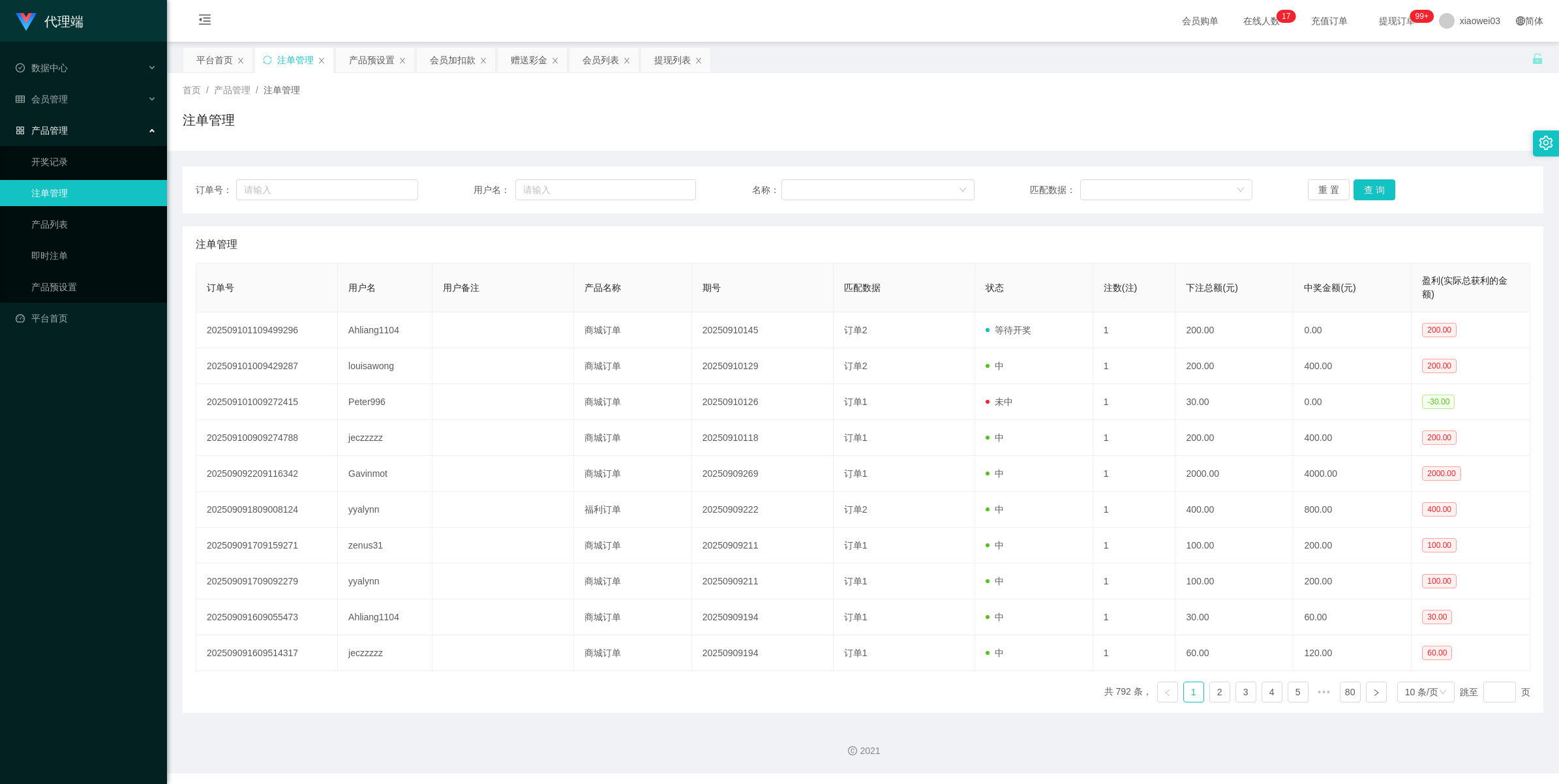
click at [1378, 203] on div "订单号： 用户名： 名称： 匹配数据： 重 置 查 询" at bounding box center [863, 190] width 1361 height 47
click at [1378, 194] on button "查 询" at bounding box center [1374, 189] width 41 height 21
click at [1376, 181] on button "查 询" at bounding box center [1374, 189] width 41 height 21
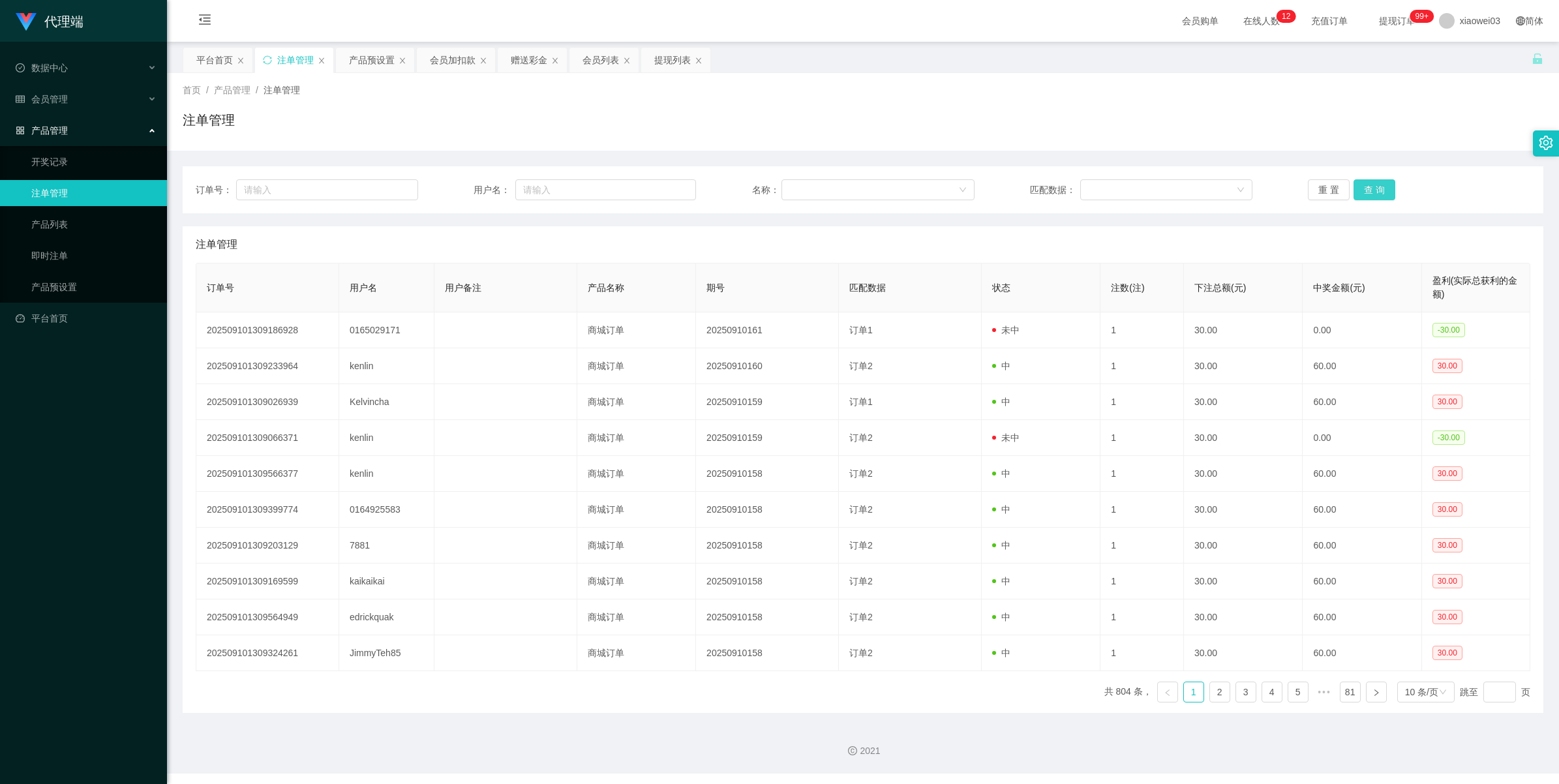
click at [1376, 181] on button "查 询" at bounding box center [1374, 189] width 41 height 21
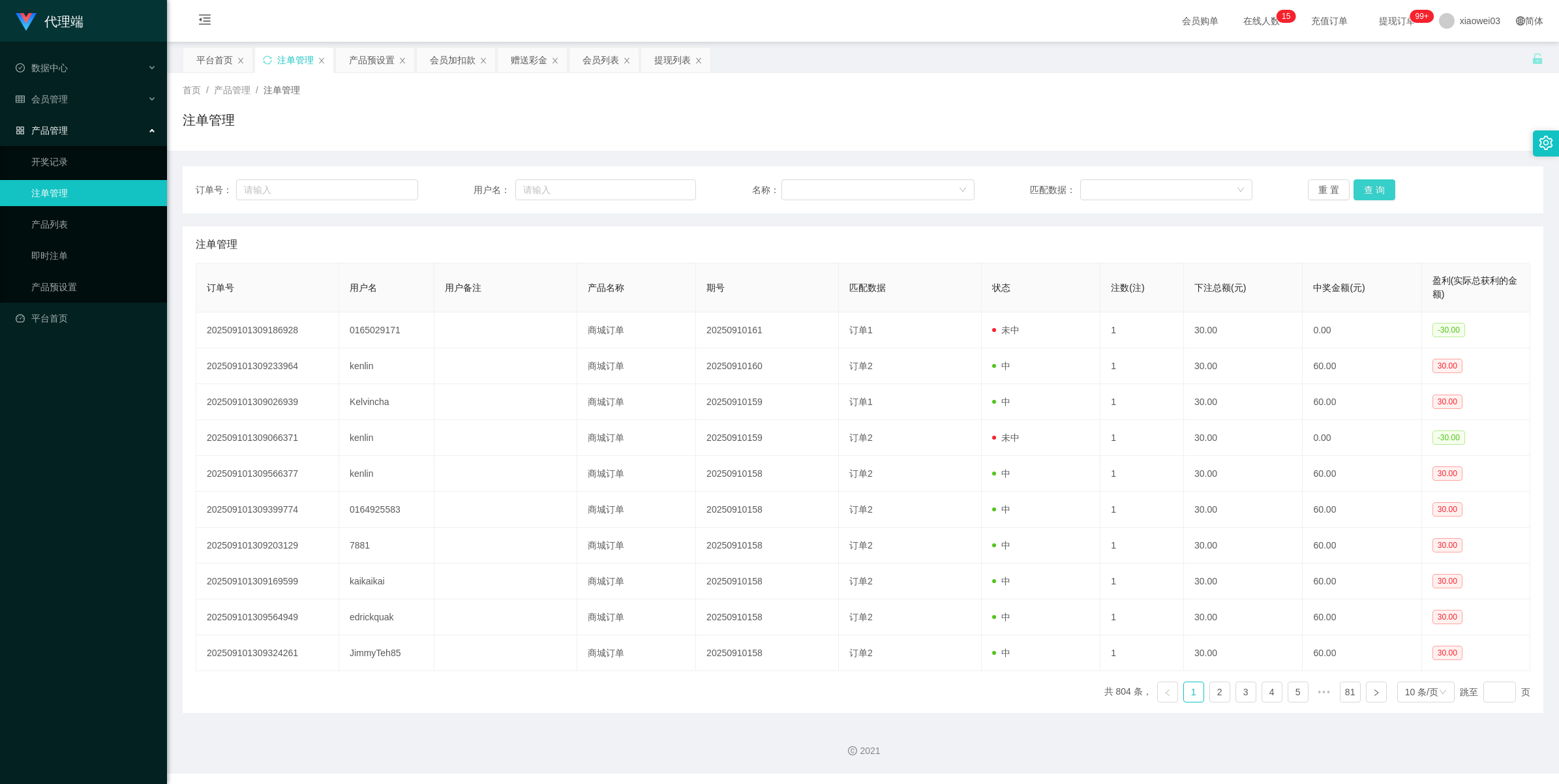
click at [1357, 186] on button "查 询" at bounding box center [1374, 189] width 41 height 21
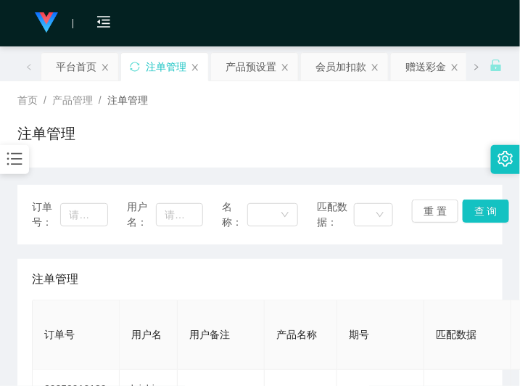
click at [346, 131] on div "注单管理" at bounding box center [259, 138] width 485 height 33
click at [69, 57] on div "平台首页" at bounding box center [76, 67] width 41 height 28
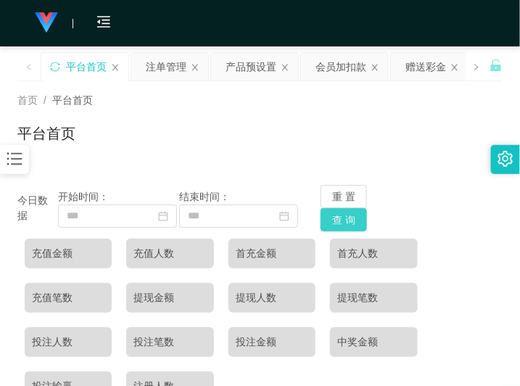
click at [353, 226] on button "查 询" at bounding box center [343, 219] width 46 height 23
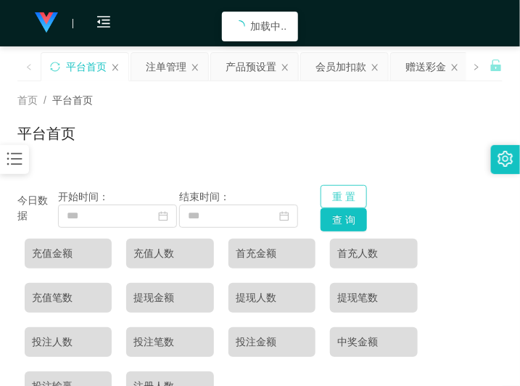
click at [349, 194] on button "重 置" at bounding box center [343, 196] width 46 height 23
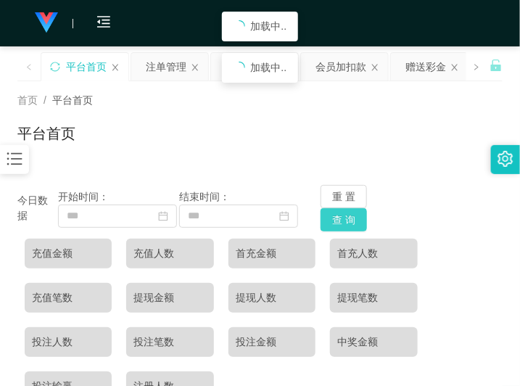
click at [334, 214] on button "查 询" at bounding box center [343, 219] width 46 height 23
